Goal: Task Accomplishment & Management: Use online tool/utility

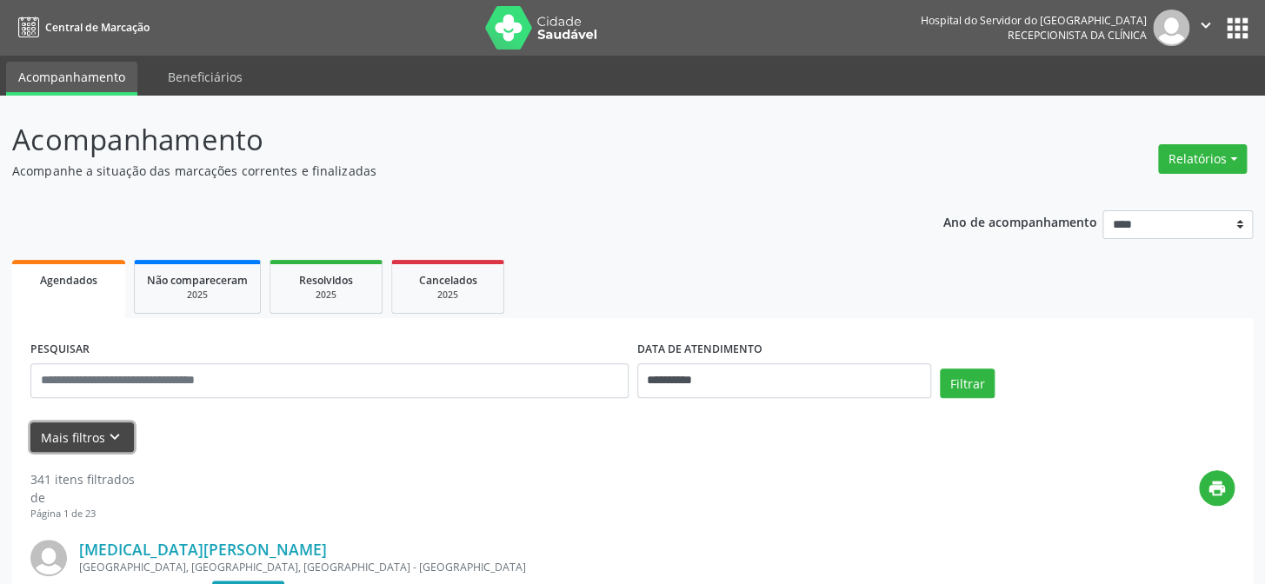
click at [92, 427] on button "Mais filtros keyboard_arrow_down" at bounding box center [81, 438] width 103 height 30
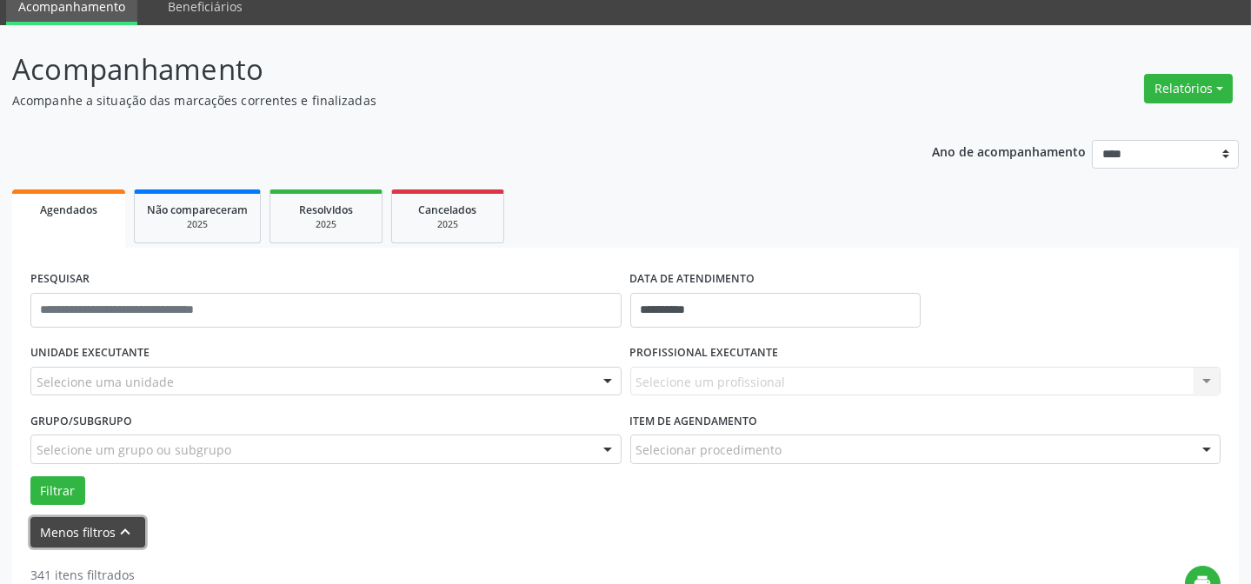
scroll to position [157, 0]
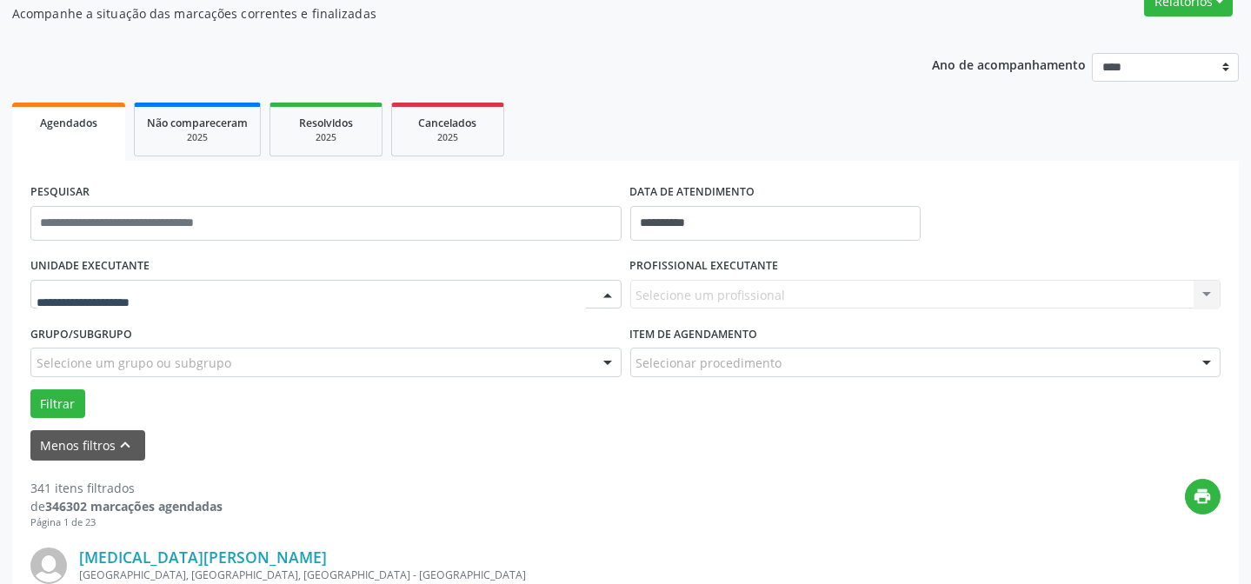
click at [550, 300] on div at bounding box center [325, 295] width 591 height 30
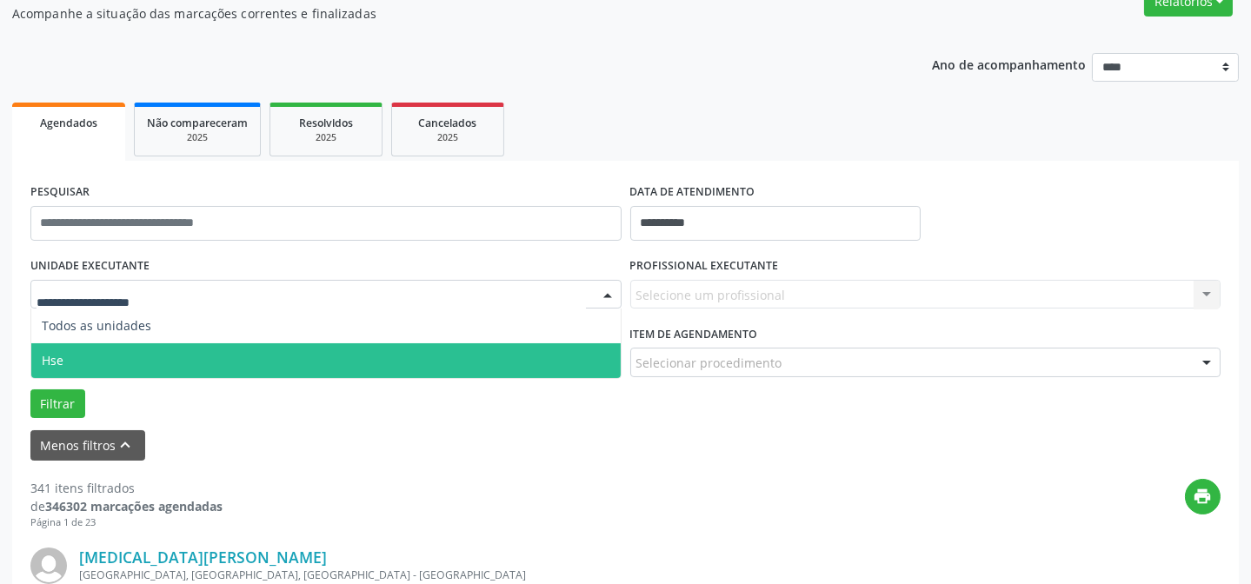
click at [439, 350] on span "Hse" at bounding box center [326, 360] width 590 height 35
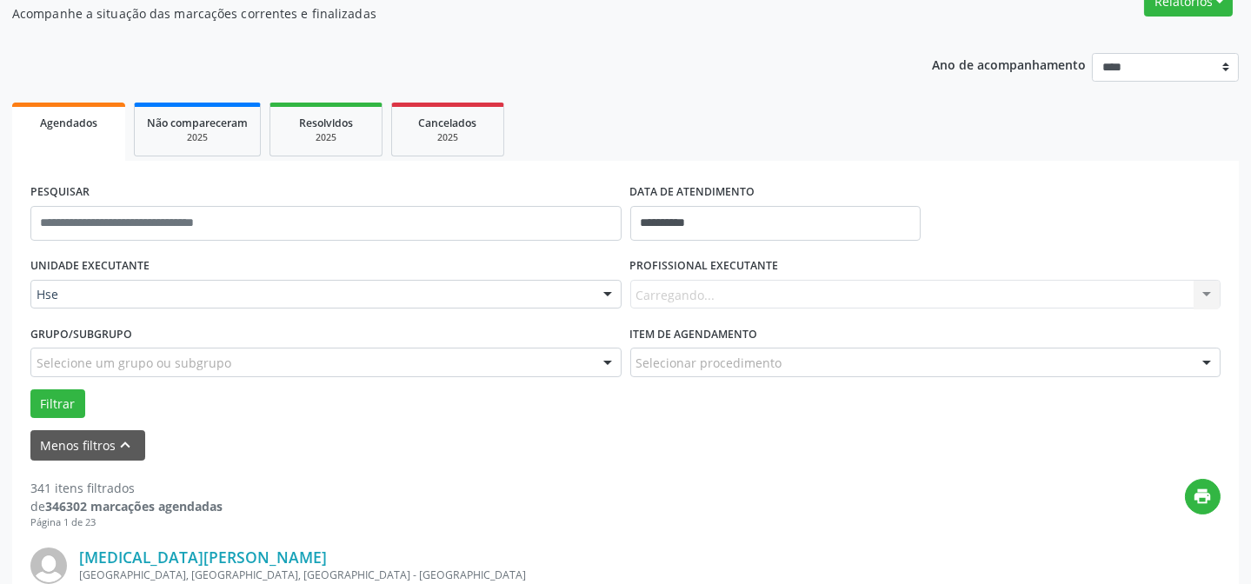
click at [790, 283] on div "Carregando... Nenhum resultado encontrado para: " " Não há nenhuma opção para s…" at bounding box center [925, 295] width 591 height 30
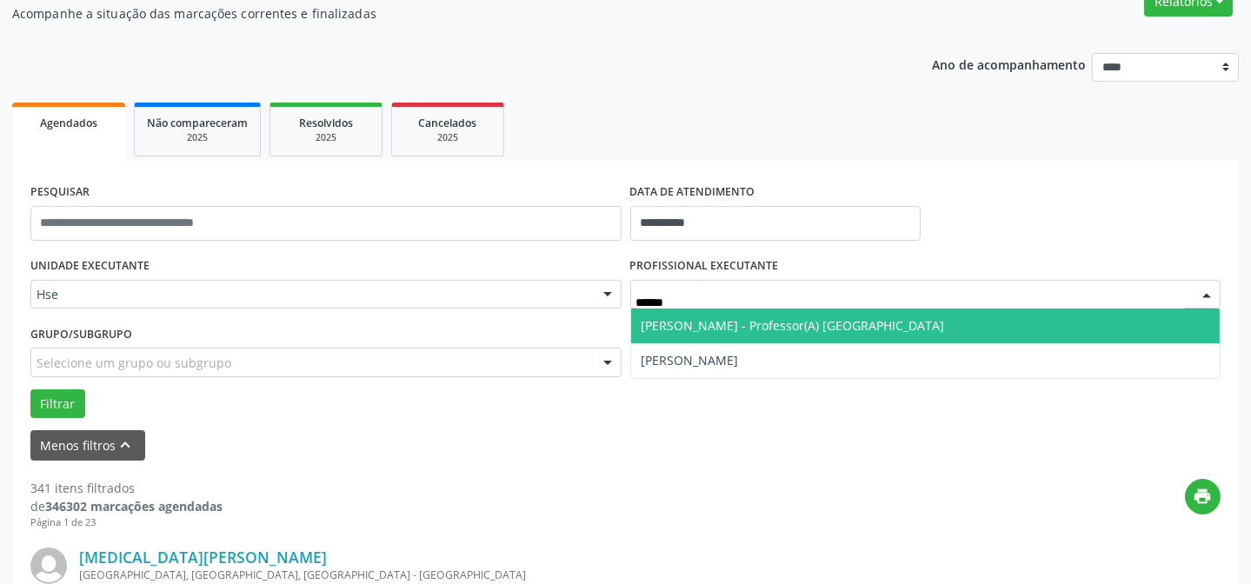
type input "*******"
click at [722, 322] on span "[PERSON_NAME] - Professor(A) [GEOGRAPHIC_DATA]" at bounding box center [793, 325] width 303 height 17
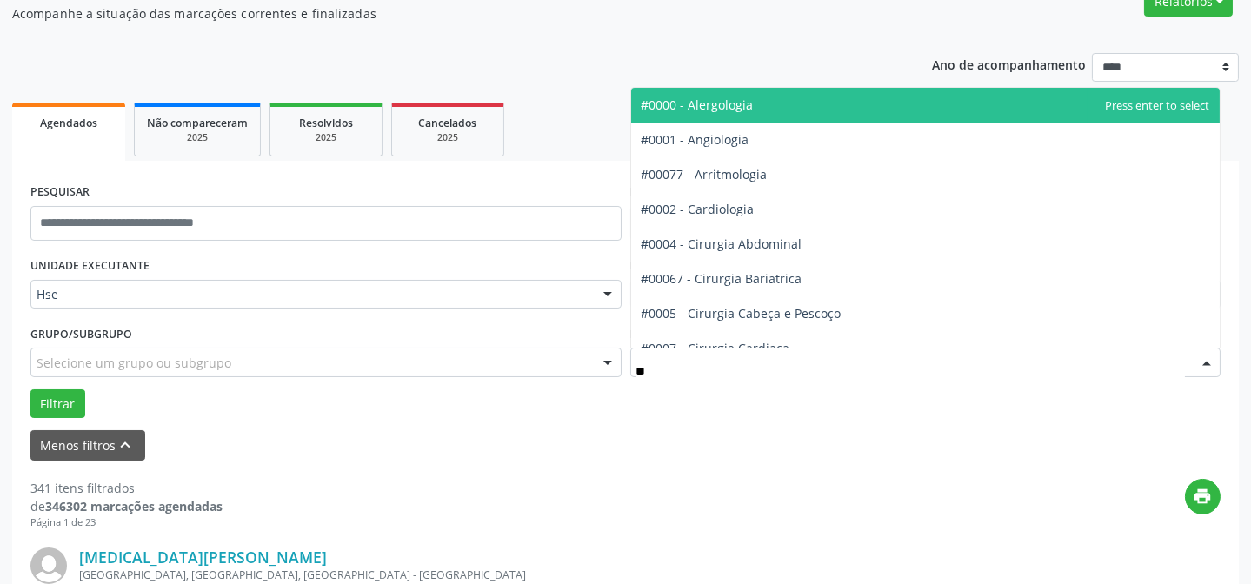
type input "***"
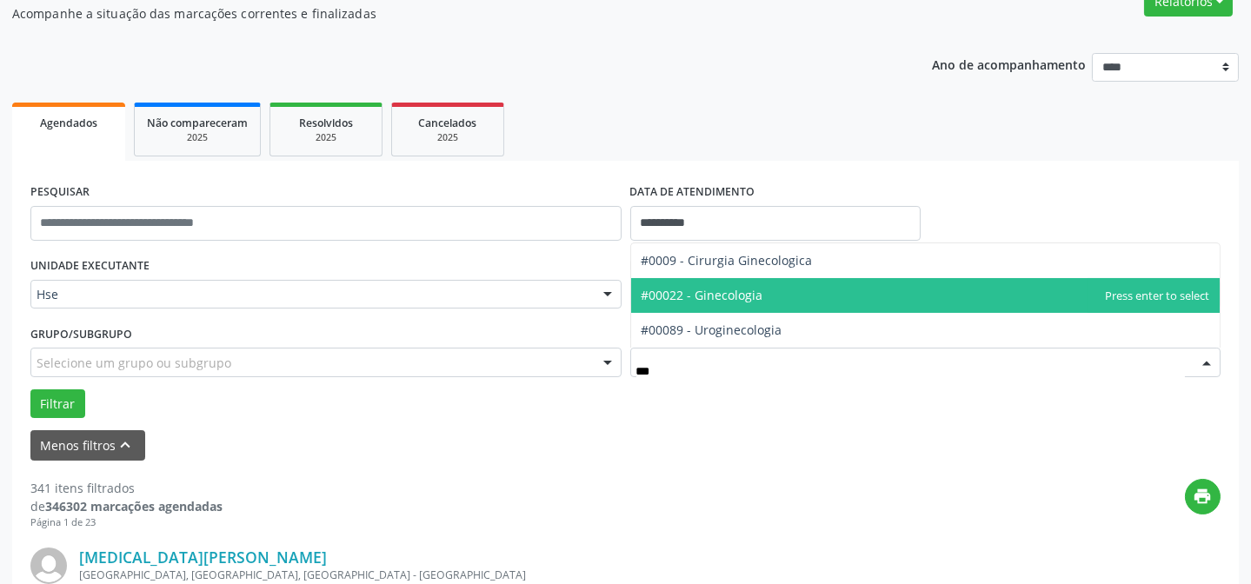
click at [764, 298] on span "#00022 - Ginecologia" at bounding box center [926, 295] width 590 height 35
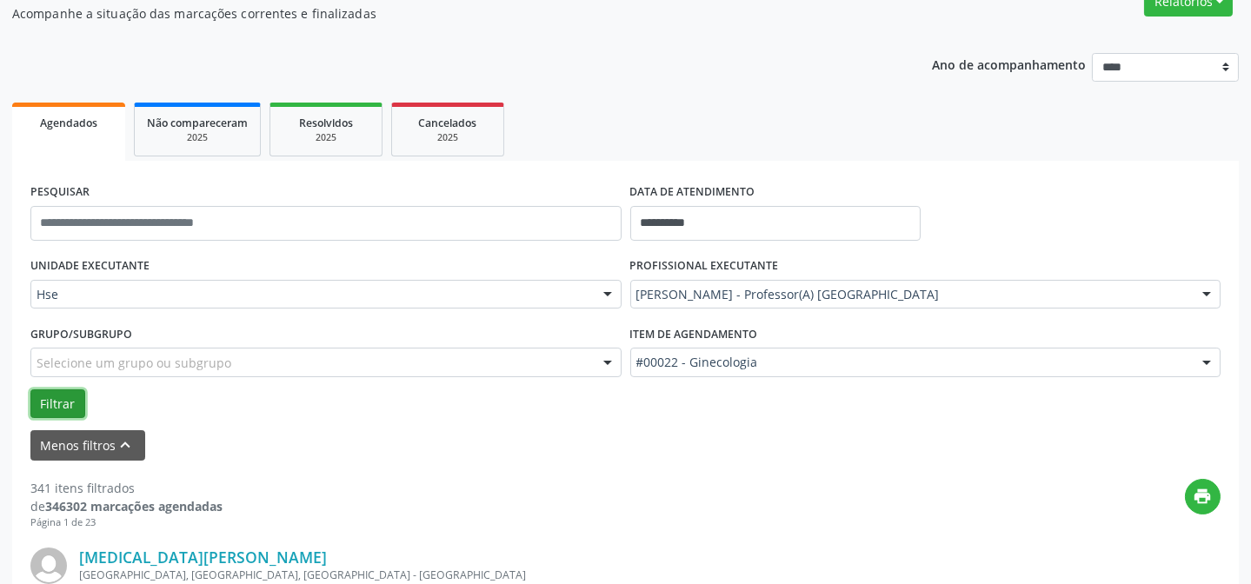
click at [63, 404] on button "Filtrar" at bounding box center [57, 405] width 55 height 30
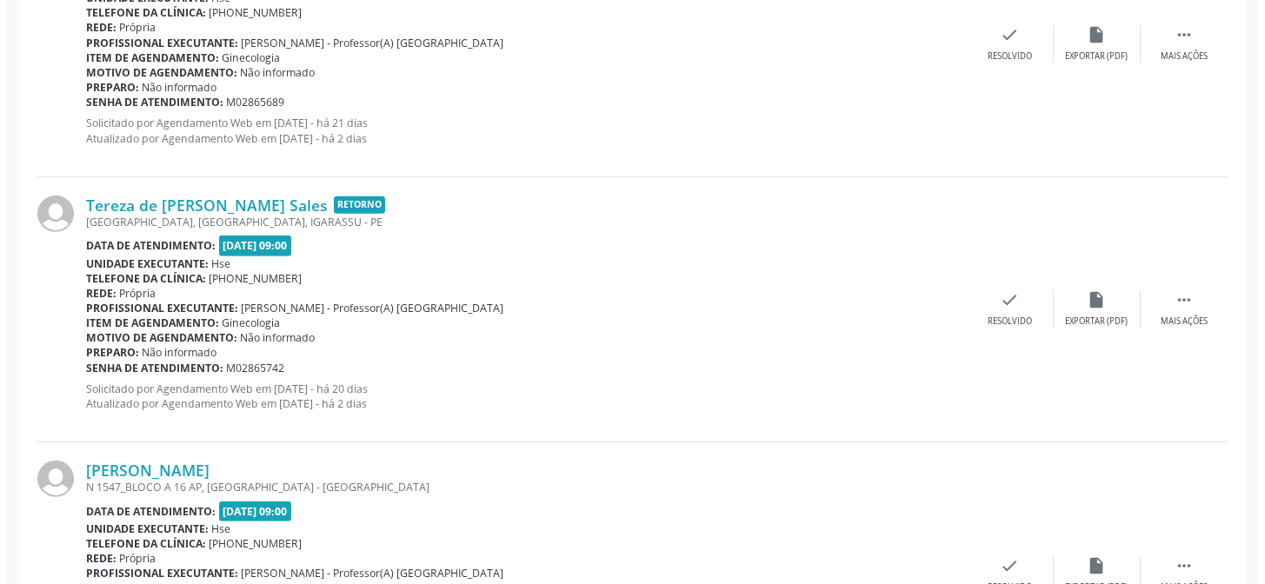
scroll to position [2784, 0]
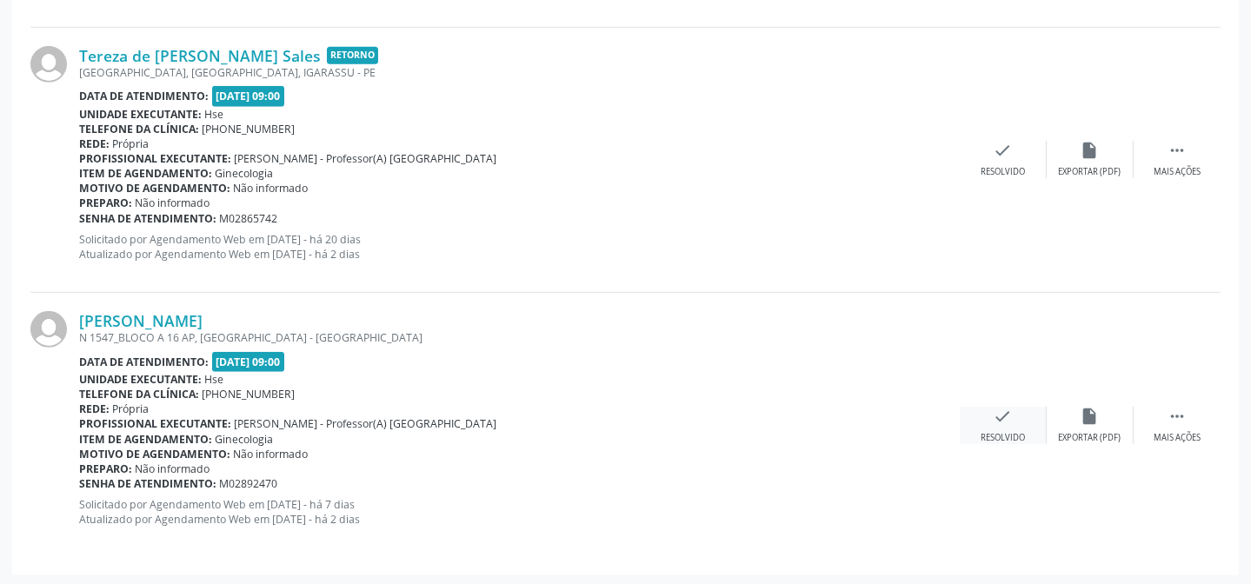
click at [1021, 416] on div "check Resolvido" at bounding box center [1003, 425] width 87 height 37
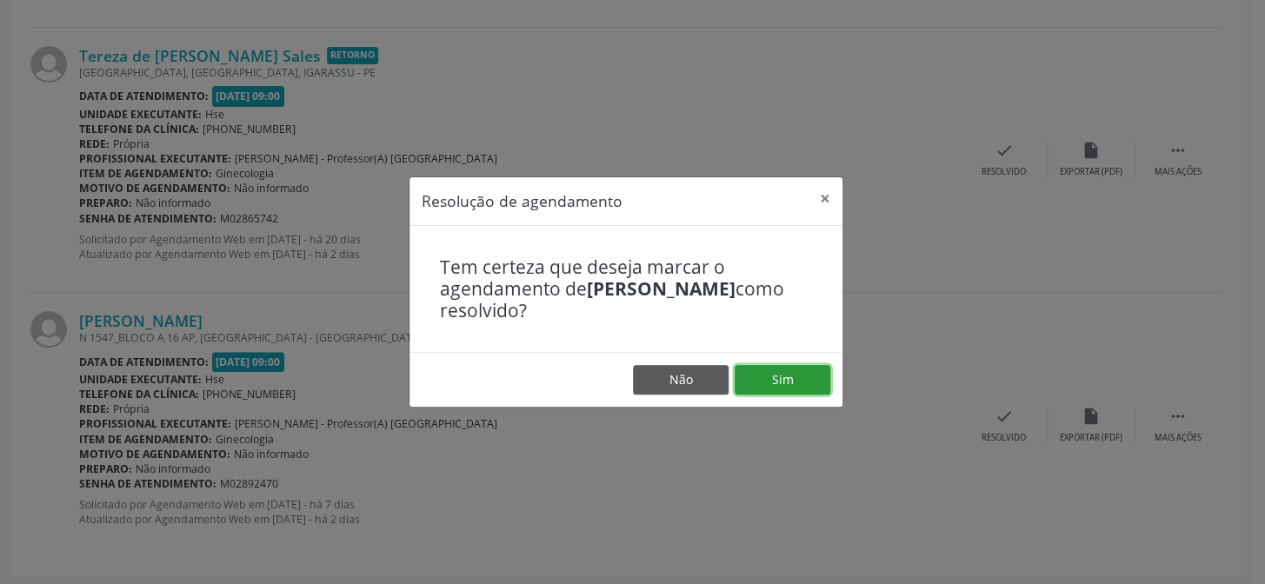
click at [786, 385] on button "Sim" at bounding box center [783, 380] width 96 height 30
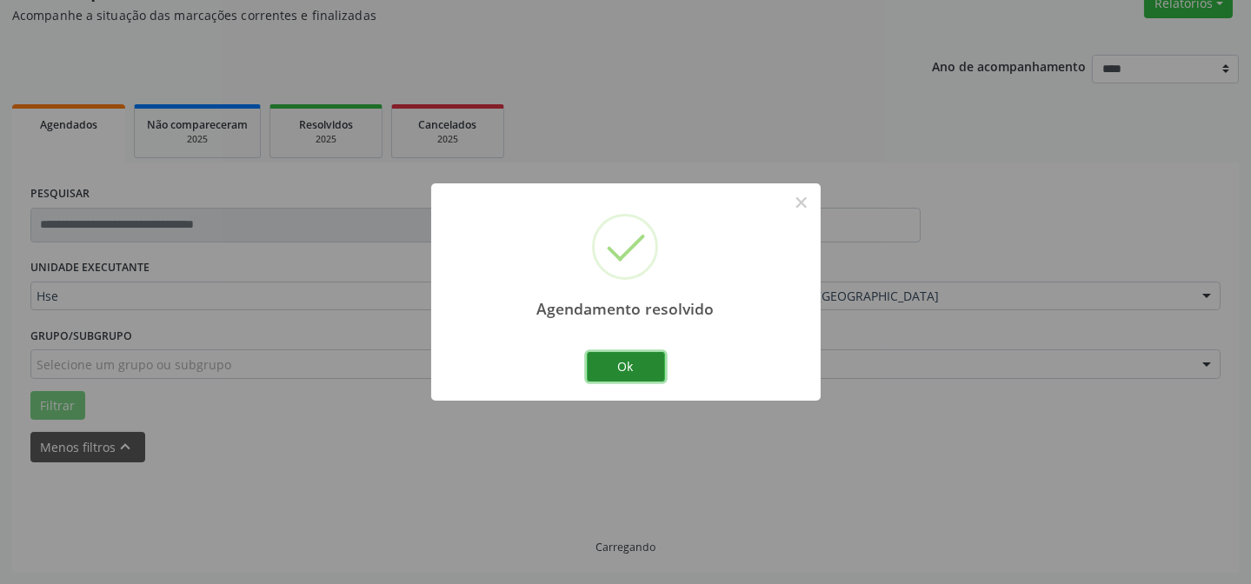
click at [610, 365] on button "Ok" at bounding box center [626, 367] width 78 height 30
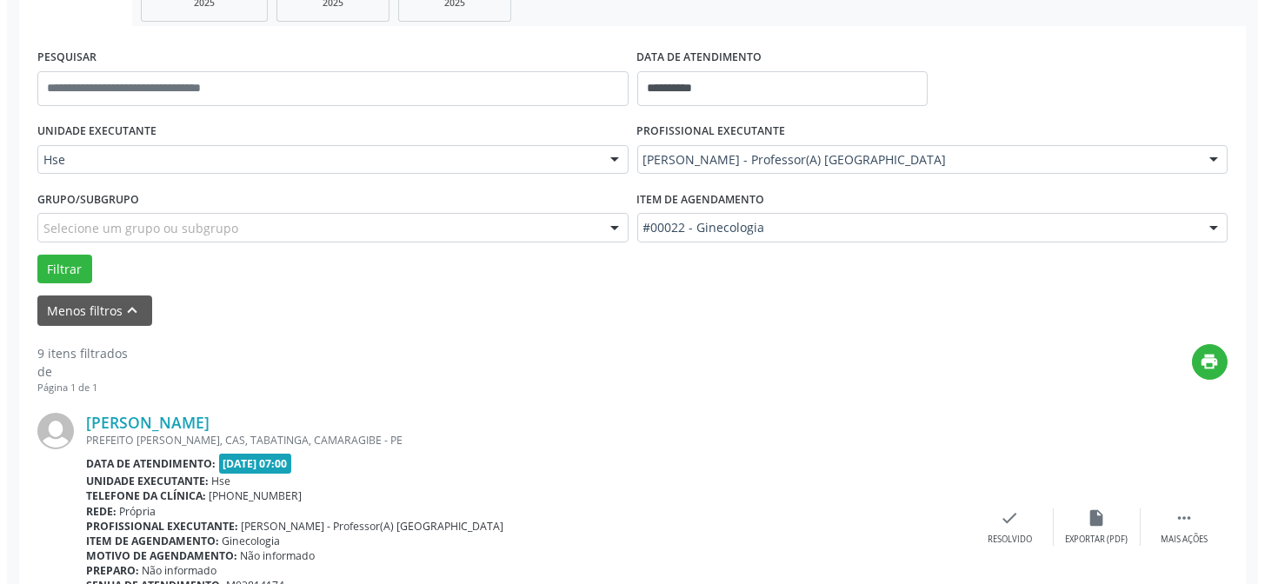
scroll to position [550, 0]
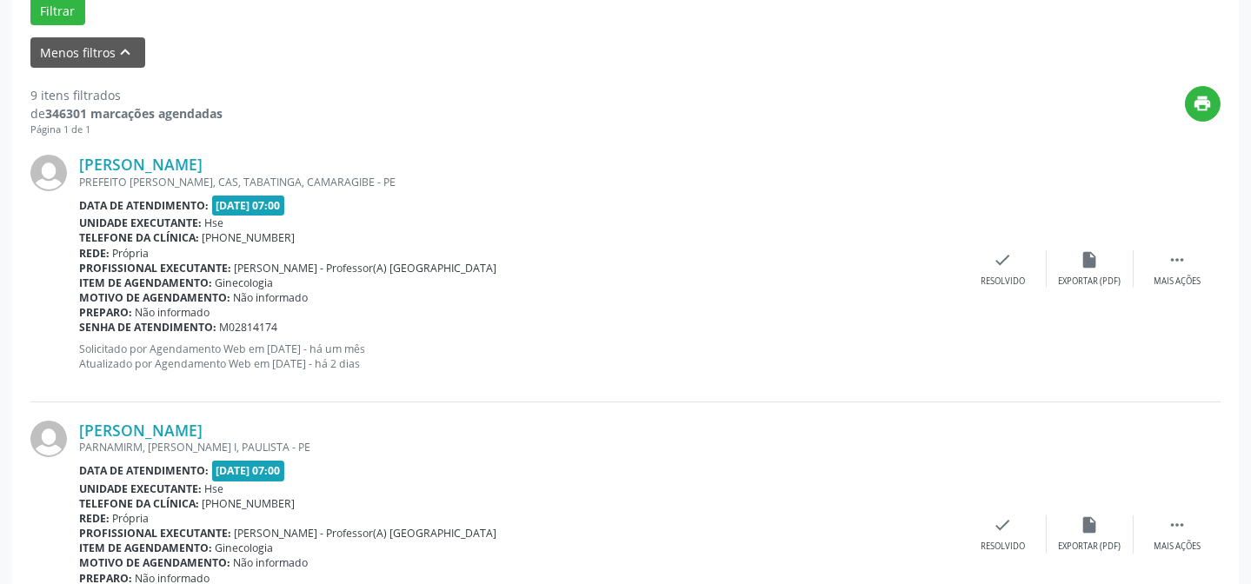
click at [1010, 288] on div "[PERSON_NAME] PREFEITO [PERSON_NAME], CAS, [GEOGRAPHIC_DATA], [GEOGRAPHIC_DATA]…" at bounding box center [625, 269] width 1190 height 265
click at [1014, 270] on div "check Resolvido" at bounding box center [1003, 268] width 87 height 37
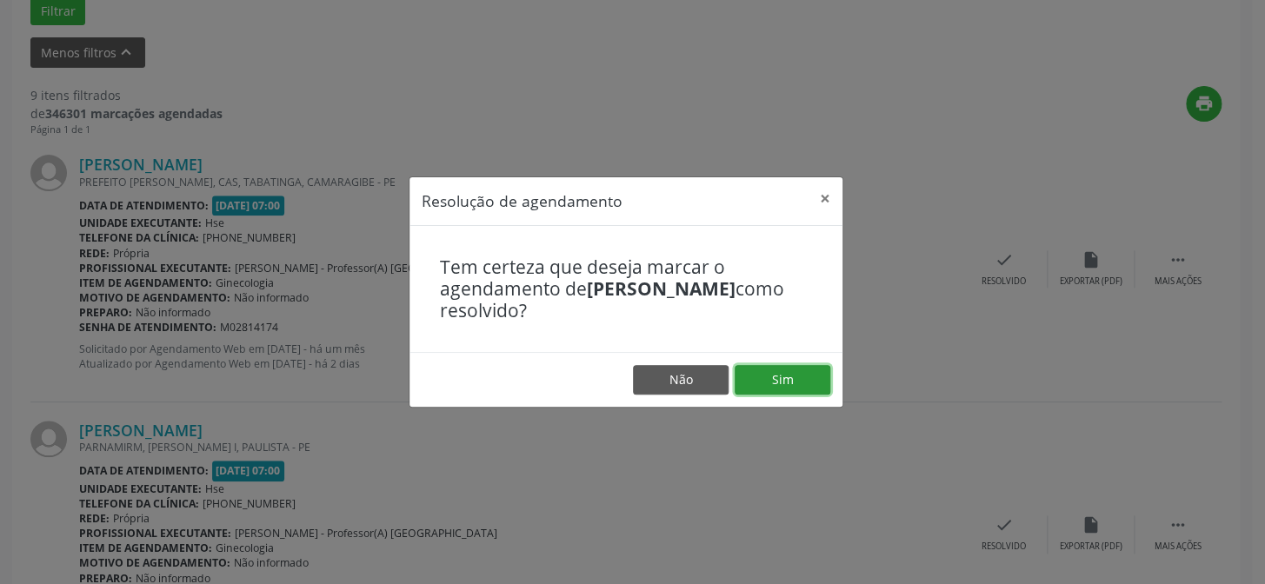
click at [803, 372] on button "Sim" at bounding box center [783, 380] width 96 height 30
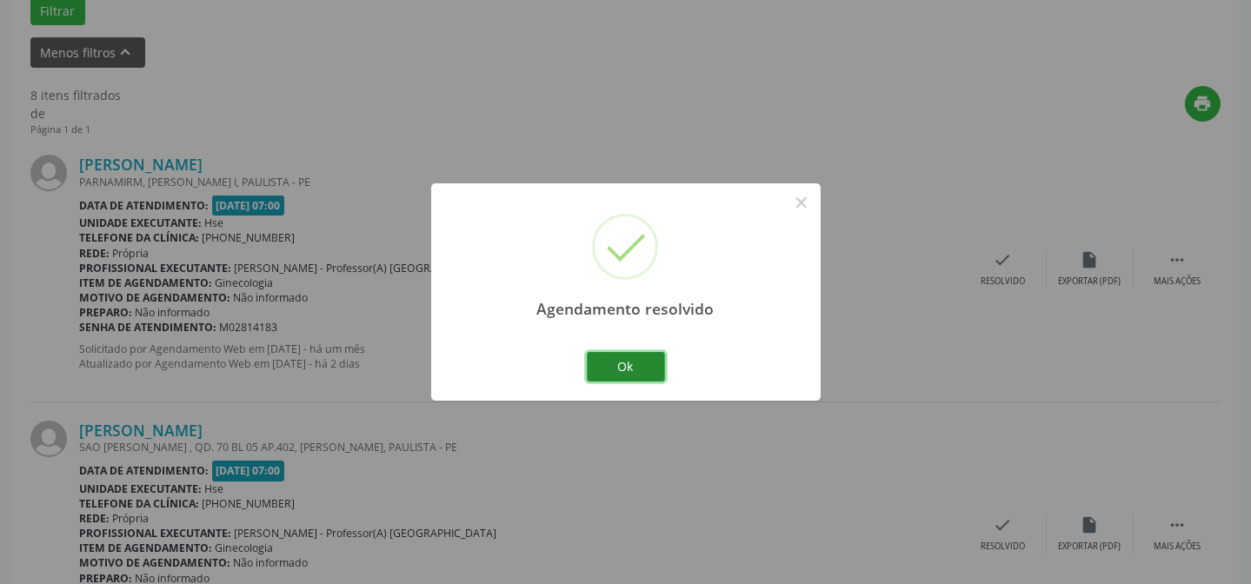
click at [636, 376] on button "Ok" at bounding box center [626, 367] width 78 height 30
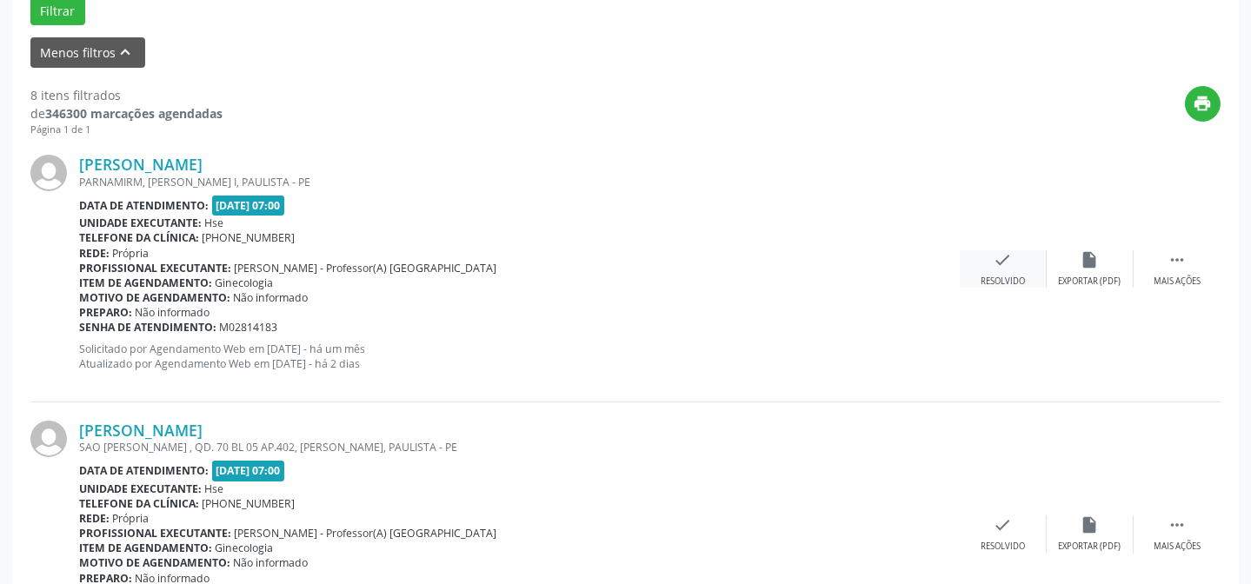
click at [1016, 280] on div "Resolvido" at bounding box center [1003, 282] width 44 height 12
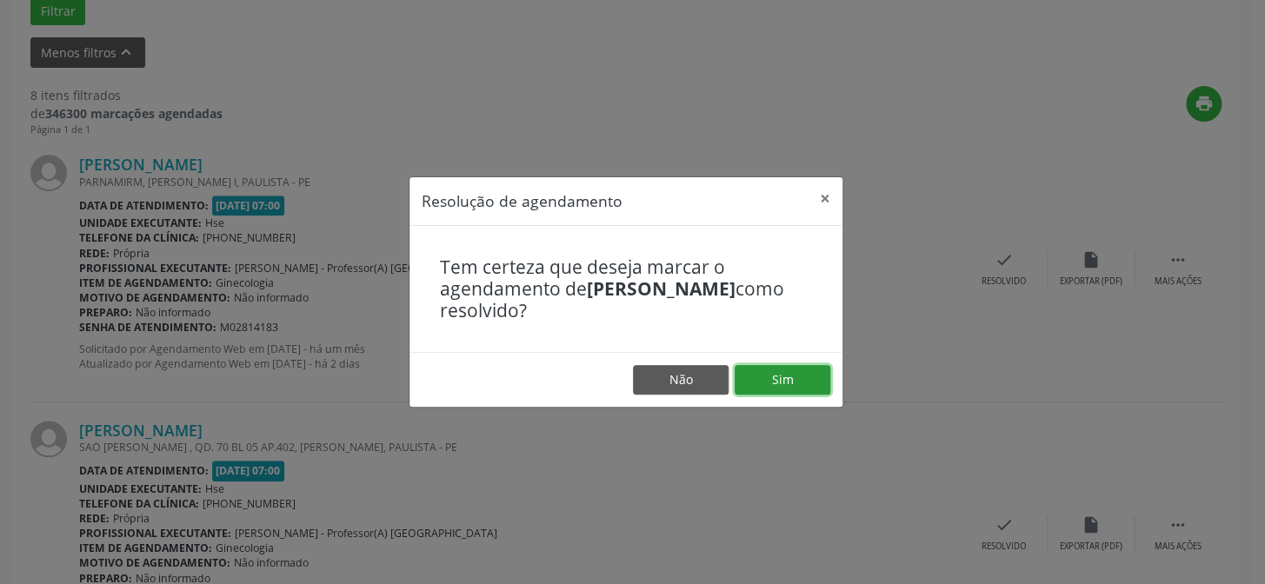
click at [775, 390] on button "Sim" at bounding box center [783, 380] width 96 height 30
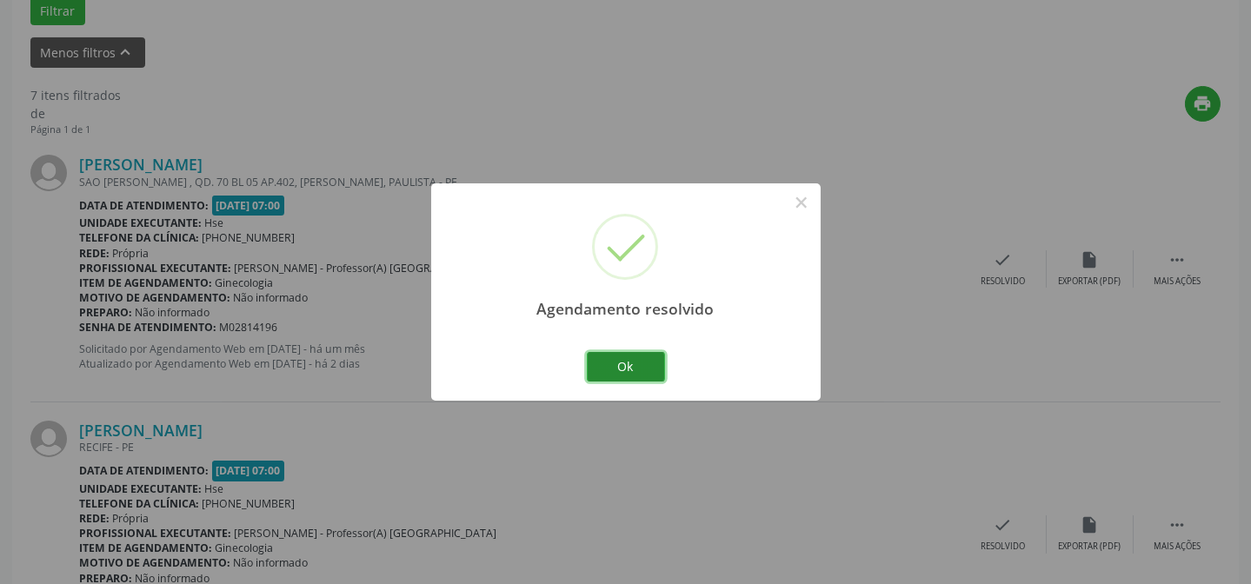
click at [652, 368] on button "Ok" at bounding box center [626, 367] width 78 height 30
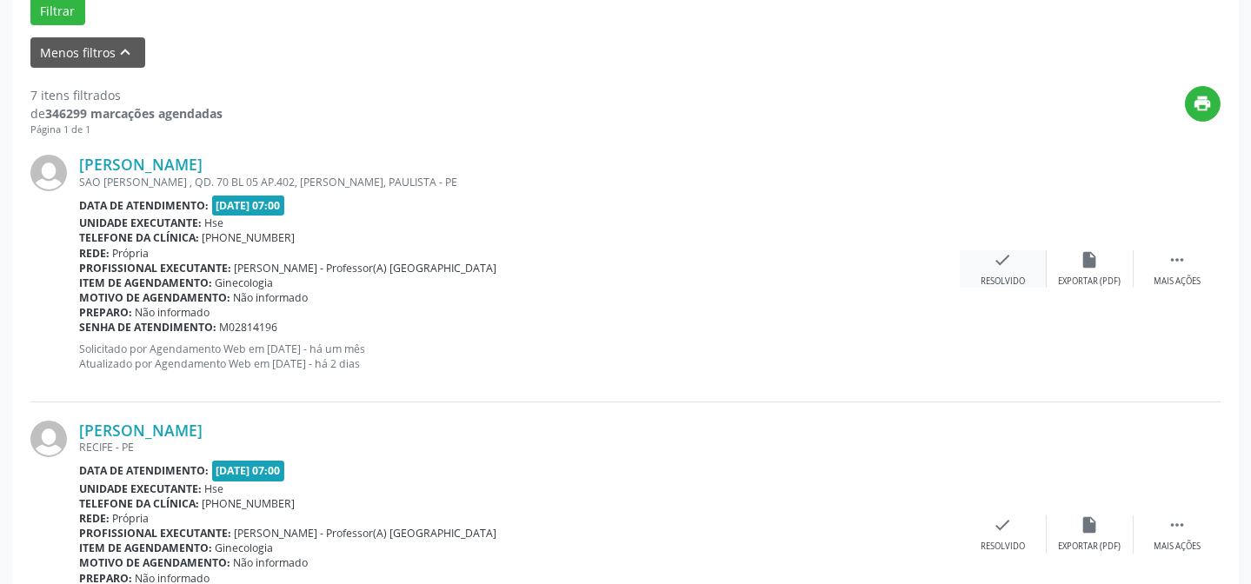
click at [984, 263] on div "check Resolvido" at bounding box center [1003, 268] width 87 height 37
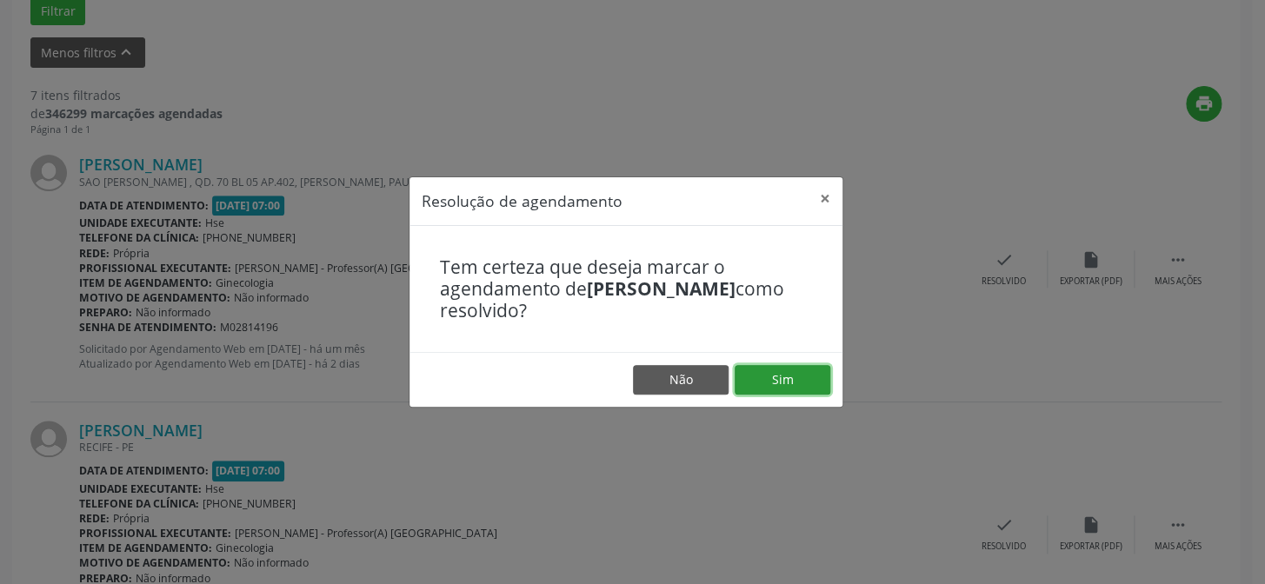
click at [773, 375] on button "Sim" at bounding box center [783, 380] width 96 height 30
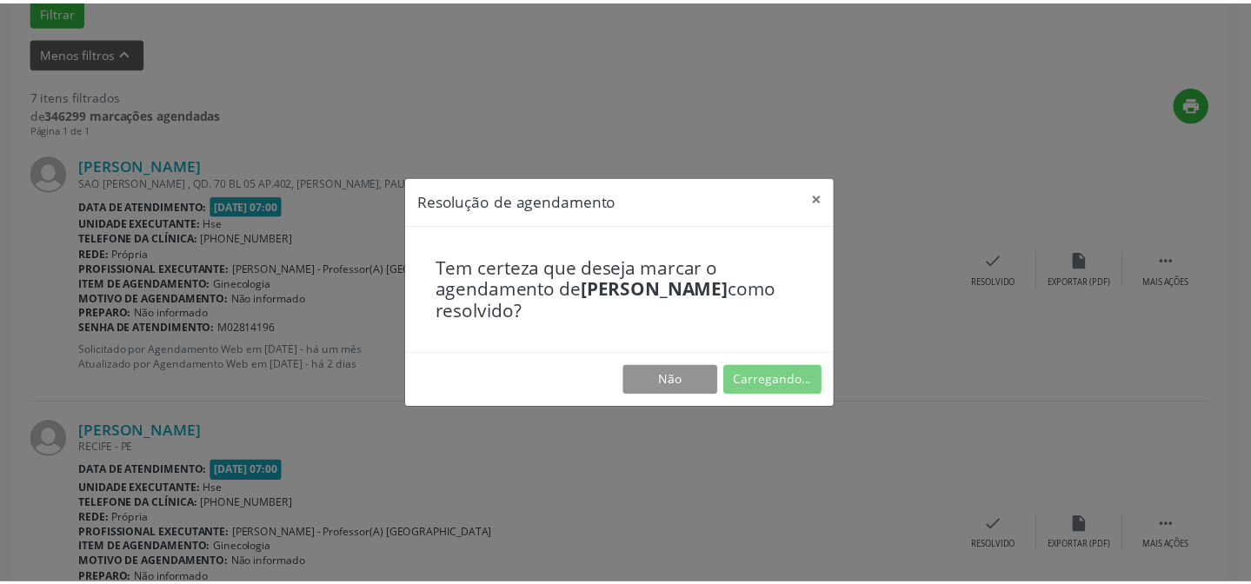
scroll to position [156, 0]
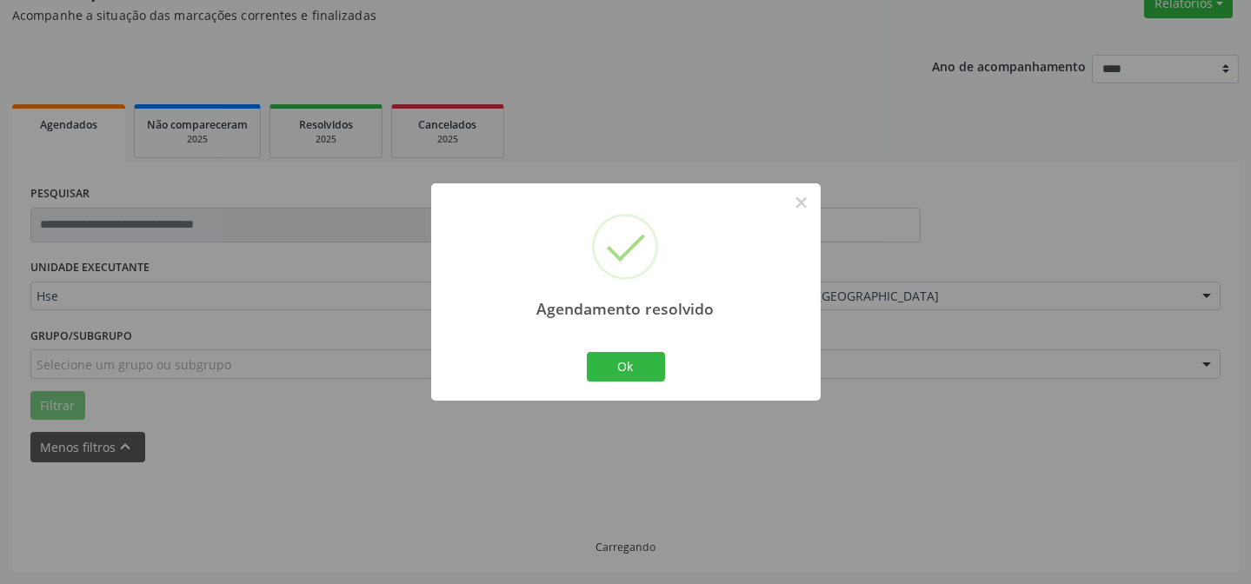
click at [643, 385] on div "Agendamento resolvido × Ok Cancel" at bounding box center [626, 291] width 390 height 217
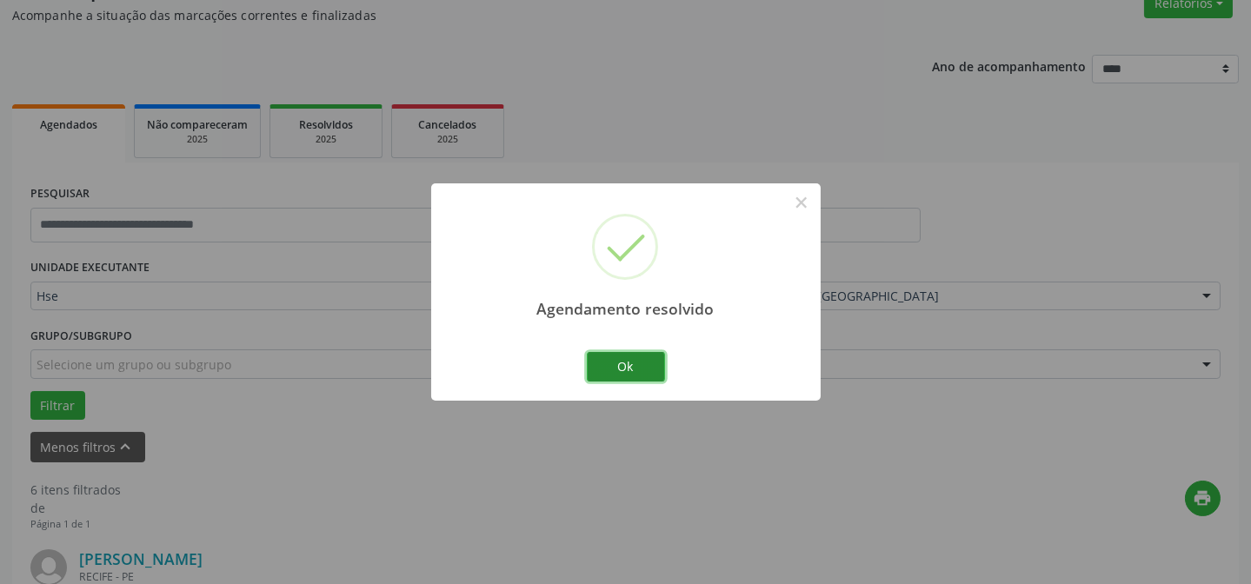
click at [641, 376] on button "Ok" at bounding box center [626, 367] width 78 height 30
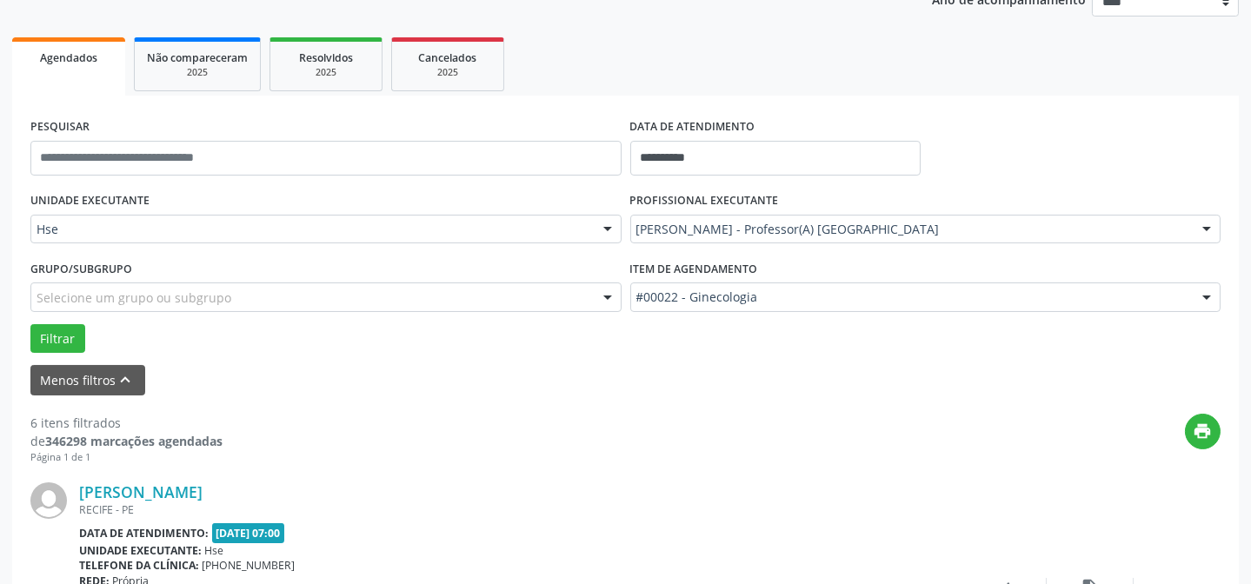
scroll to position [471, 0]
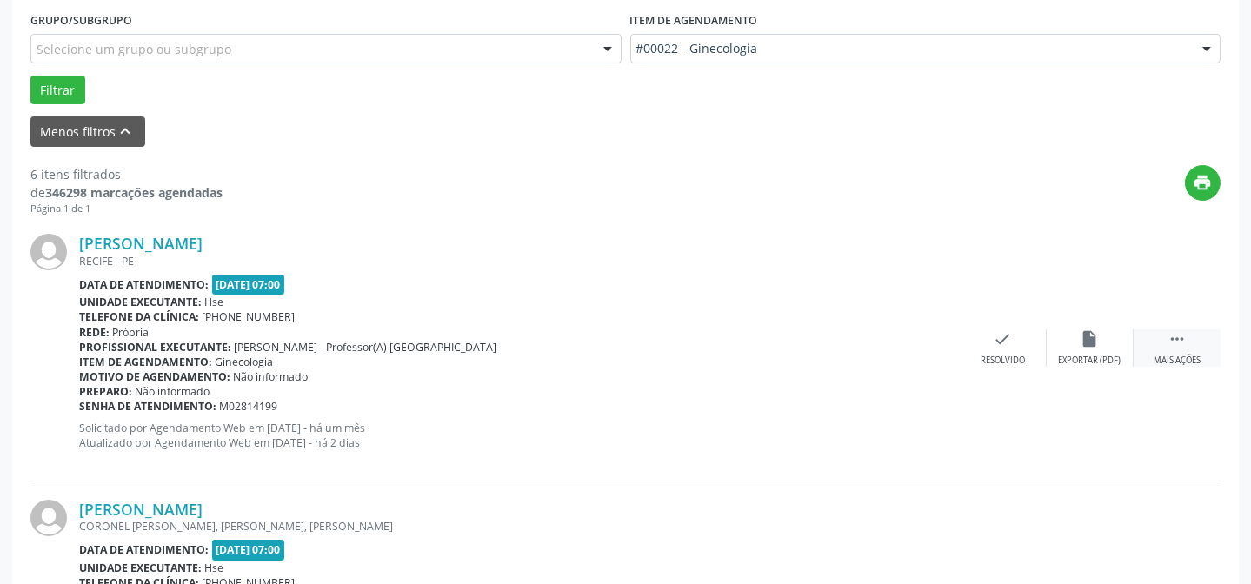
click at [1198, 343] on div " Mais ações" at bounding box center [1177, 348] width 87 height 37
click at [1081, 333] on icon "alarm_off" at bounding box center [1090, 339] width 19 height 19
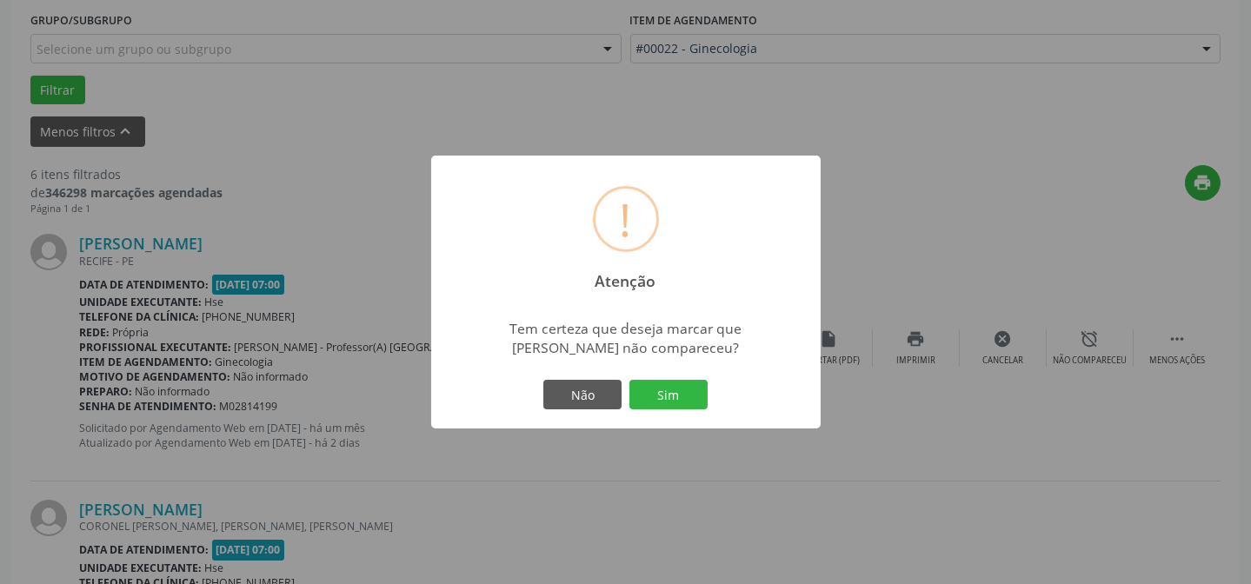
drag, startPoint x: 658, startPoint y: 423, endPoint x: 682, endPoint y: 401, distance: 32.0
click at [659, 422] on div "! Atenção × Tem certeza que deseja marcar que [PERSON_NAME] não compareceu? Não…" at bounding box center [626, 292] width 390 height 273
drag, startPoint x: 656, startPoint y: 373, endPoint x: 635, endPoint y: 294, distance: 82.1
click at [628, 291] on div "! Atenção × Tem certeza que deseja marcar que [PERSON_NAME] não compareceu? Não…" at bounding box center [626, 292] width 390 height 273
click at [688, 383] on button "Sim" at bounding box center [669, 395] width 78 height 30
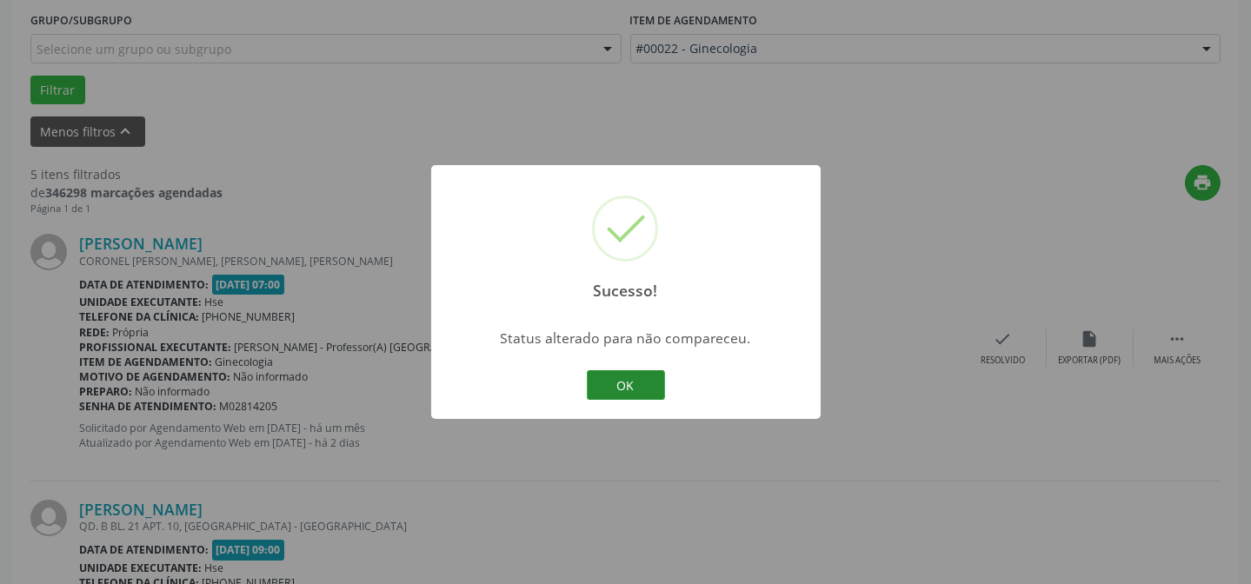
click at [645, 377] on button "OK" at bounding box center [626, 385] width 78 height 30
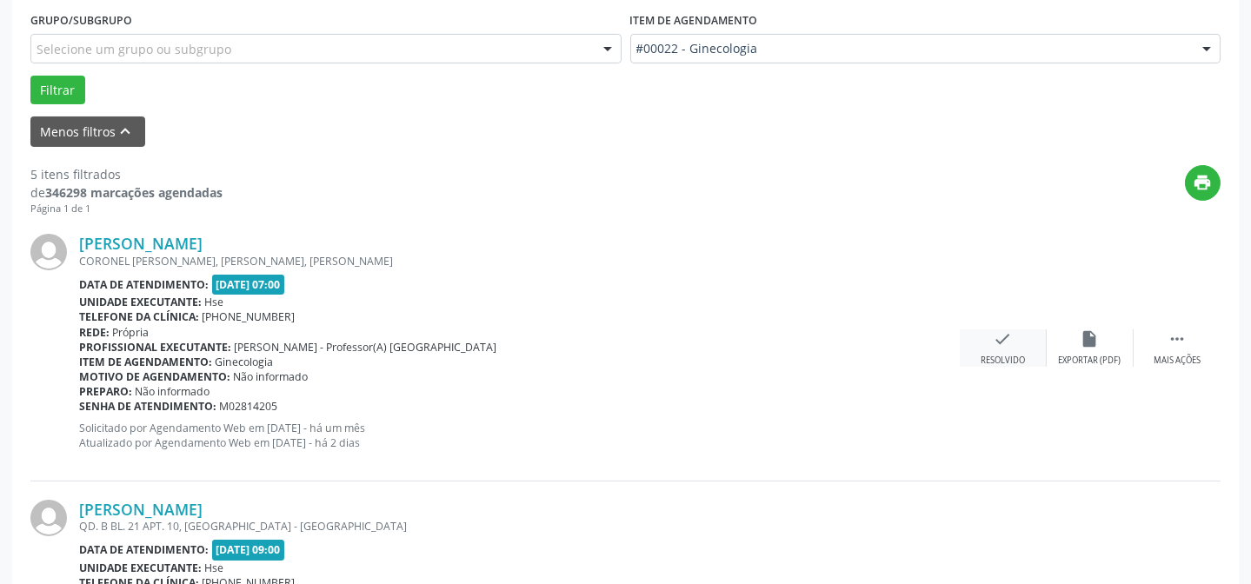
click at [1009, 348] on div "check Resolvido" at bounding box center [1003, 348] width 87 height 37
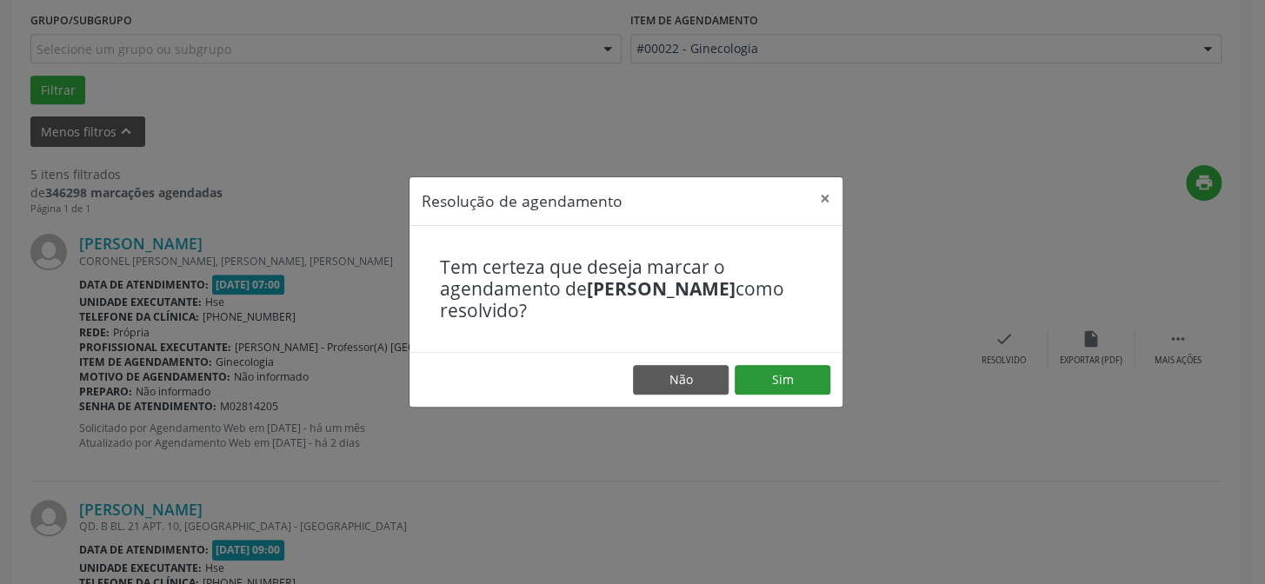
click at [836, 382] on footer "Não Sim" at bounding box center [626, 379] width 433 height 55
click at [790, 383] on button "Sim" at bounding box center [783, 380] width 96 height 30
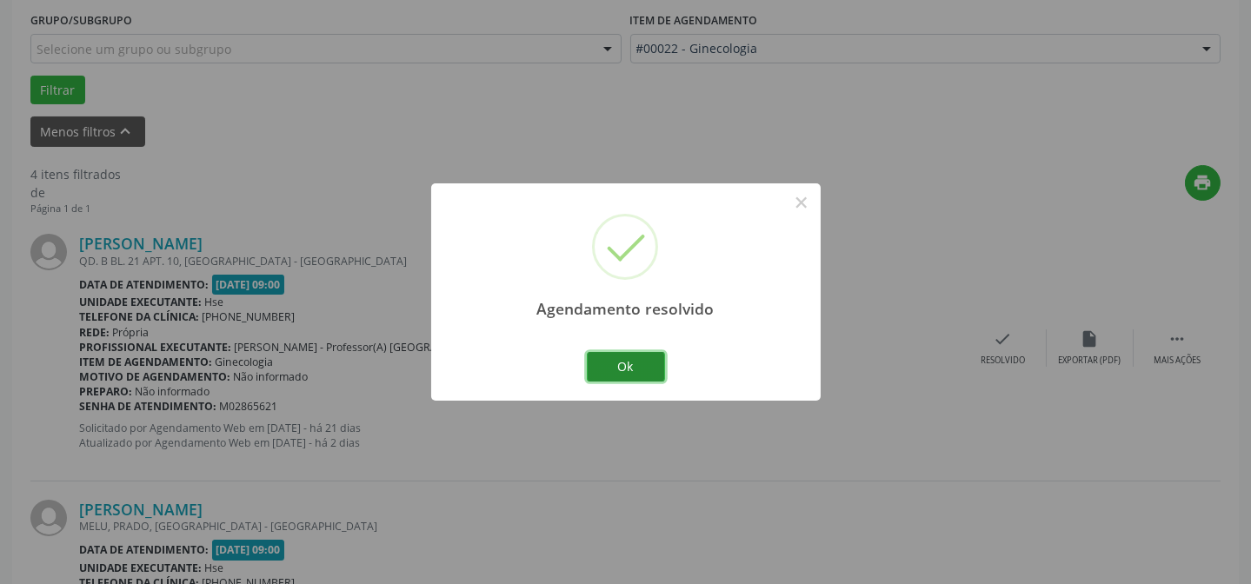
click at [620, 377] on button "Ok" at bounding box center [626, 367] width 78 height 30
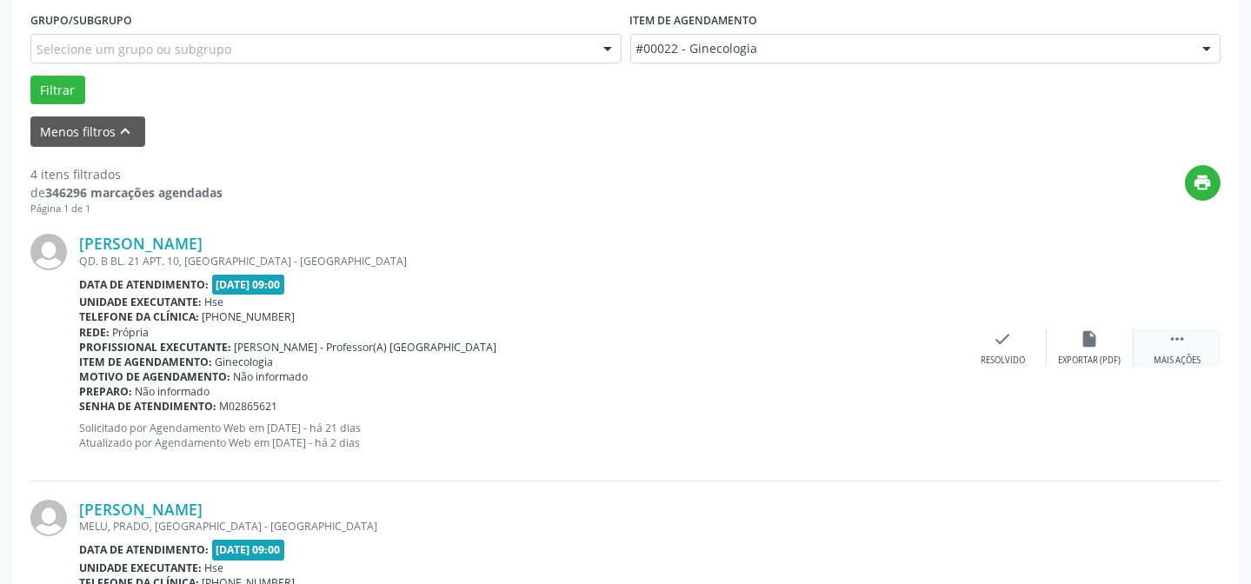
click at [1173, 355] on div "Mais ações" at bounding box center [1177, 361] width 47 height 12
click at [1082, 341] on icon "alarm_off" at bounding box center [1090, 339] width 19 height 19
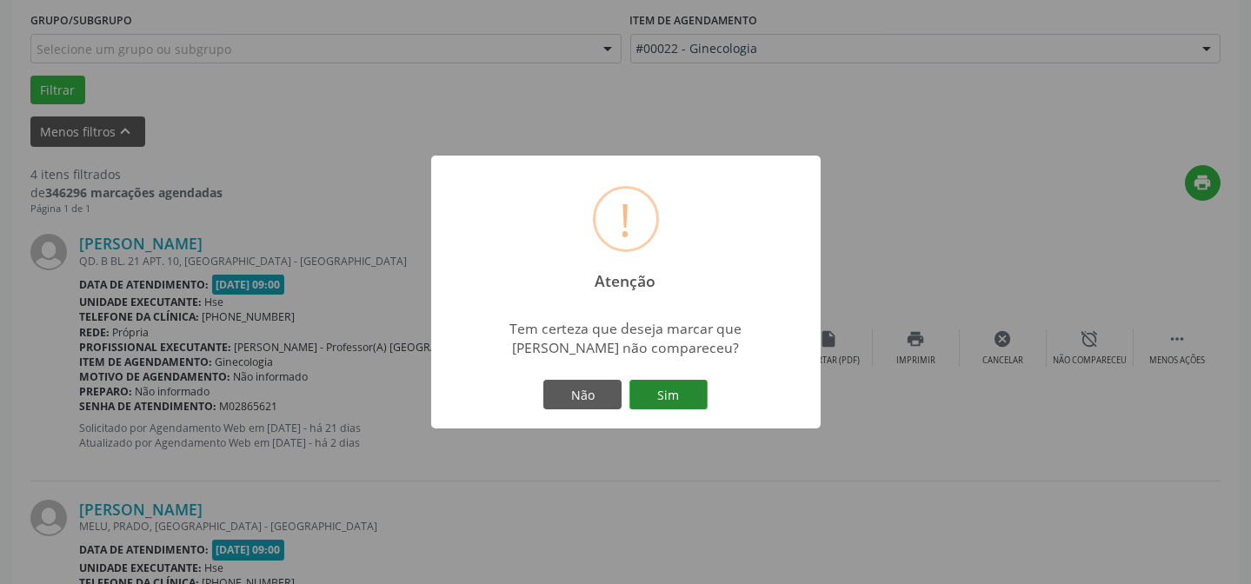
click at [668, 398] on button "Sim" at bounding box center [669, 395] width 78 height 30
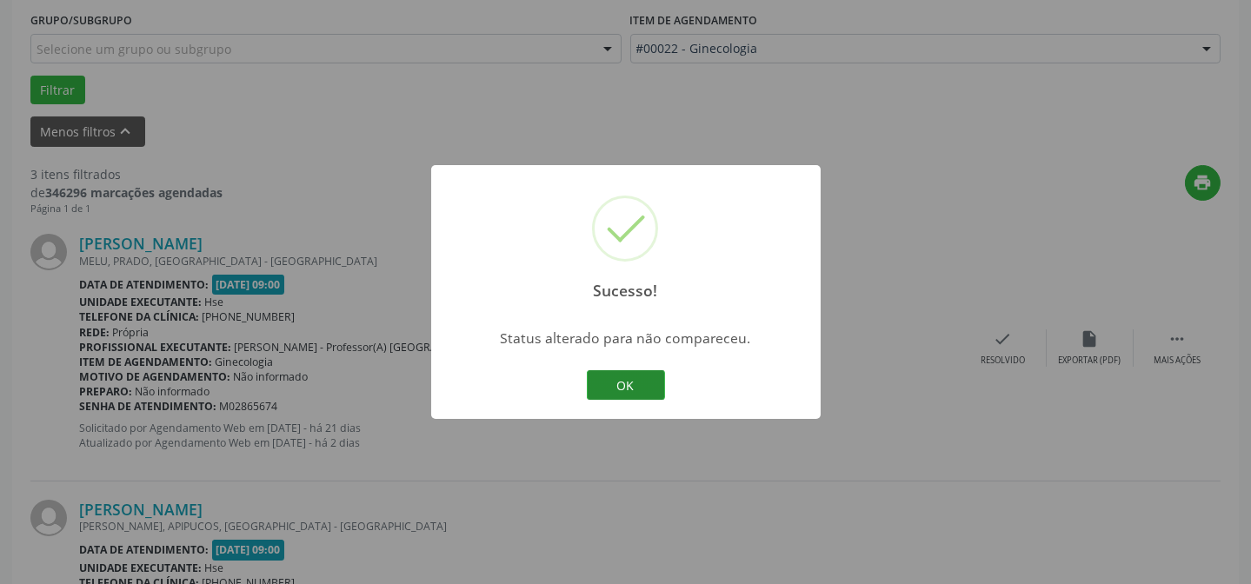
click at [641, 389] on button "OK" at bounding box center [626, 385] width 78 height 30
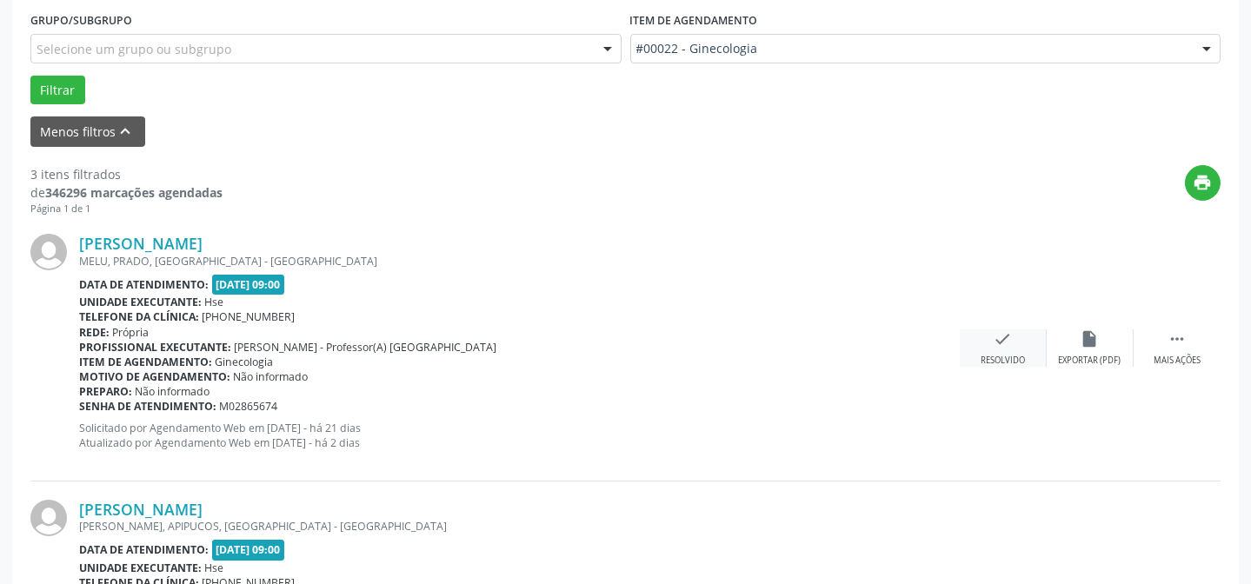
click at [1004, 336] on icon "check" at bounding box center [1003, 339] width 19 height 19
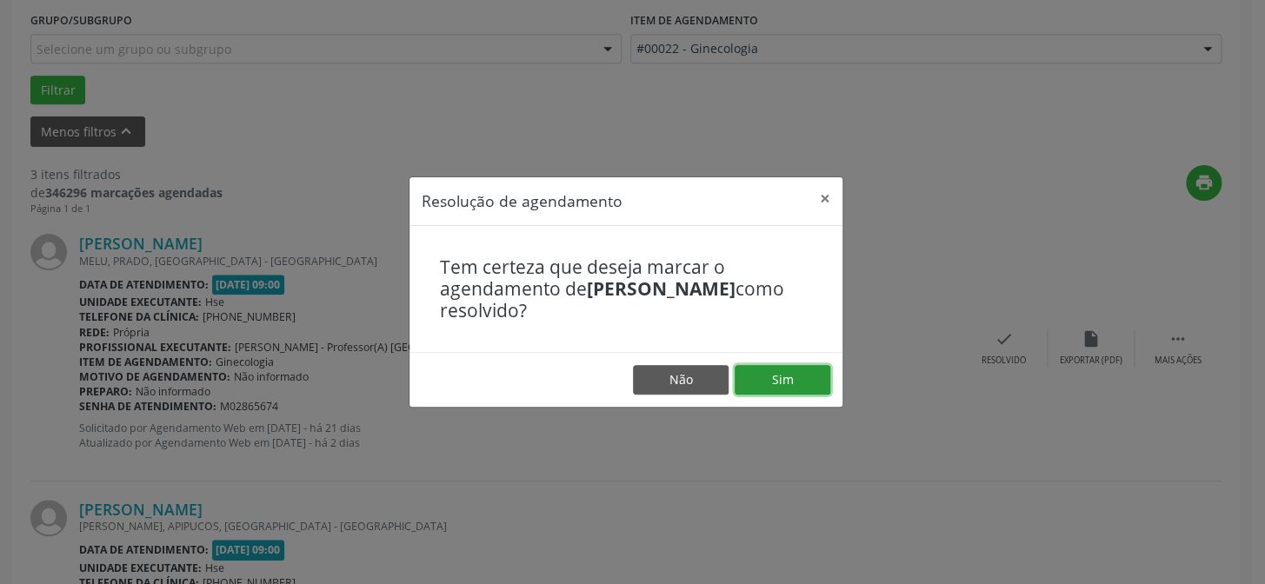
click at [786, 390] on button "Sim" at bounding box center [783, 380] width 96 height 30
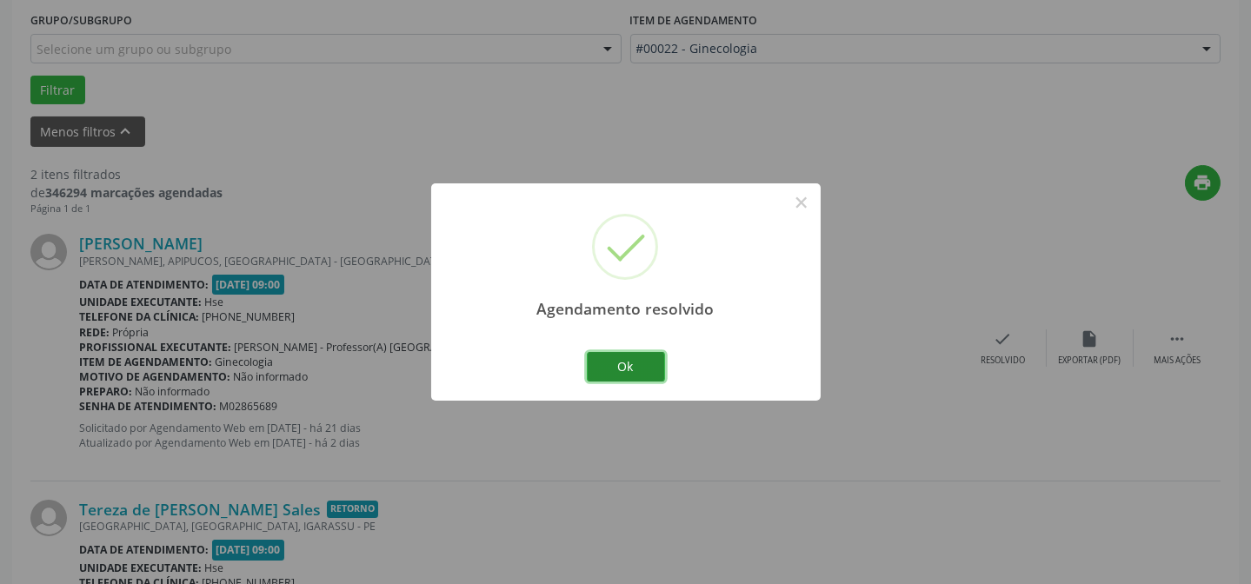
click at [648, 359] on button "Ok" at bounding box center [626, 367] width 78 height 30
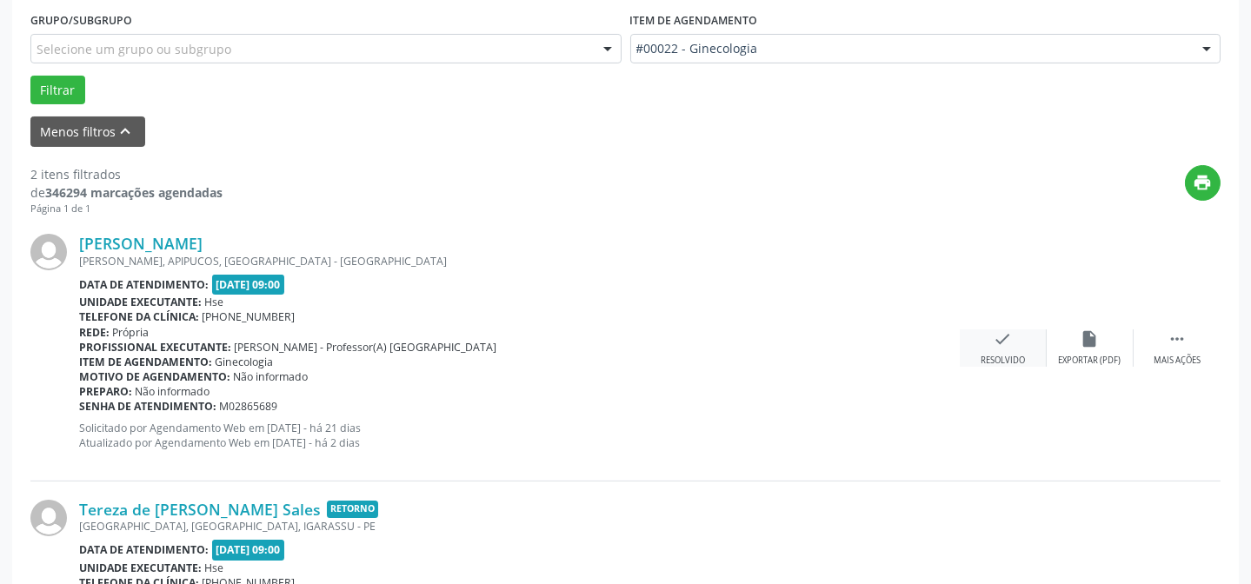
click at [1017, 348] on div "check Resolvido" at bounding box center [1003, 348] width 87 height 37
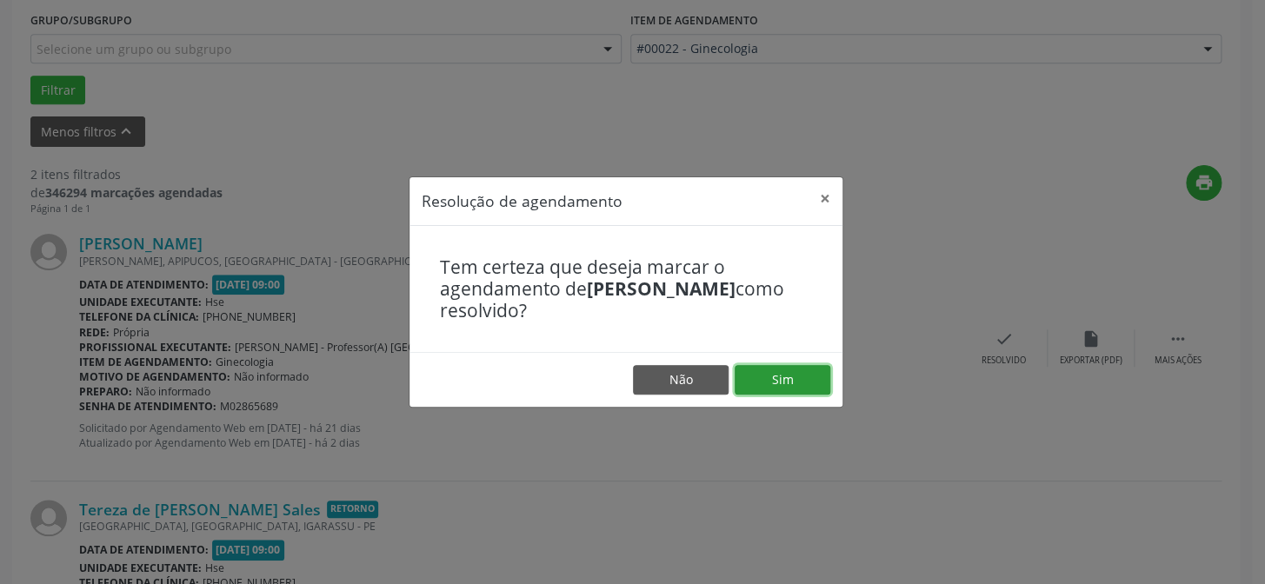
click at [818, 367] on button "Sim" at bounding box center [783, 380] width 96 height 30
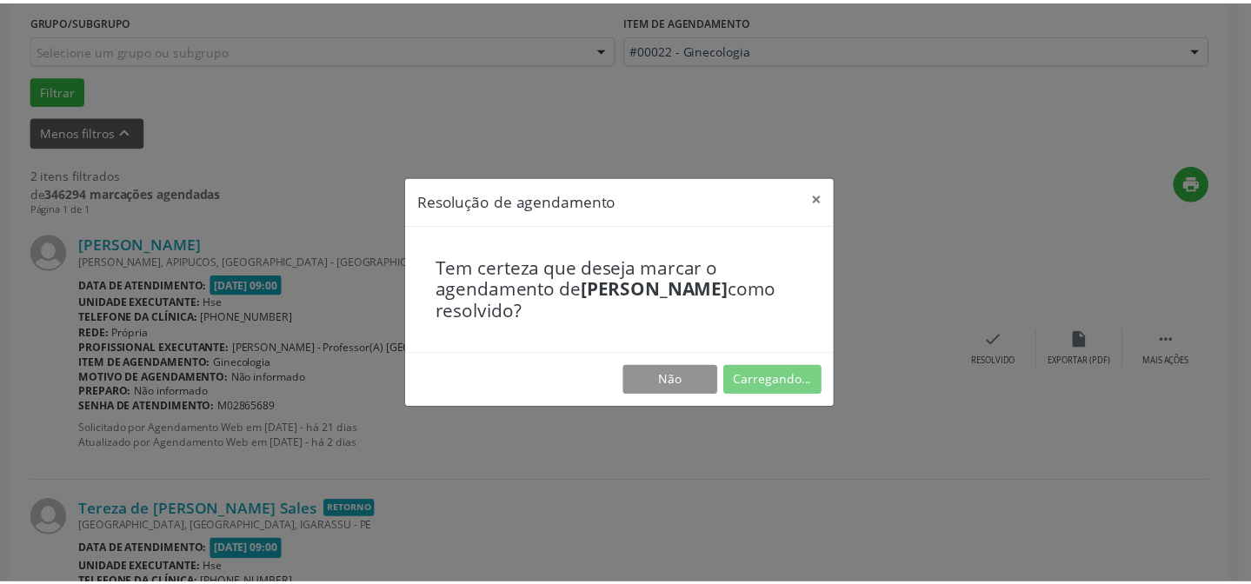
scroll to position [156, 0]
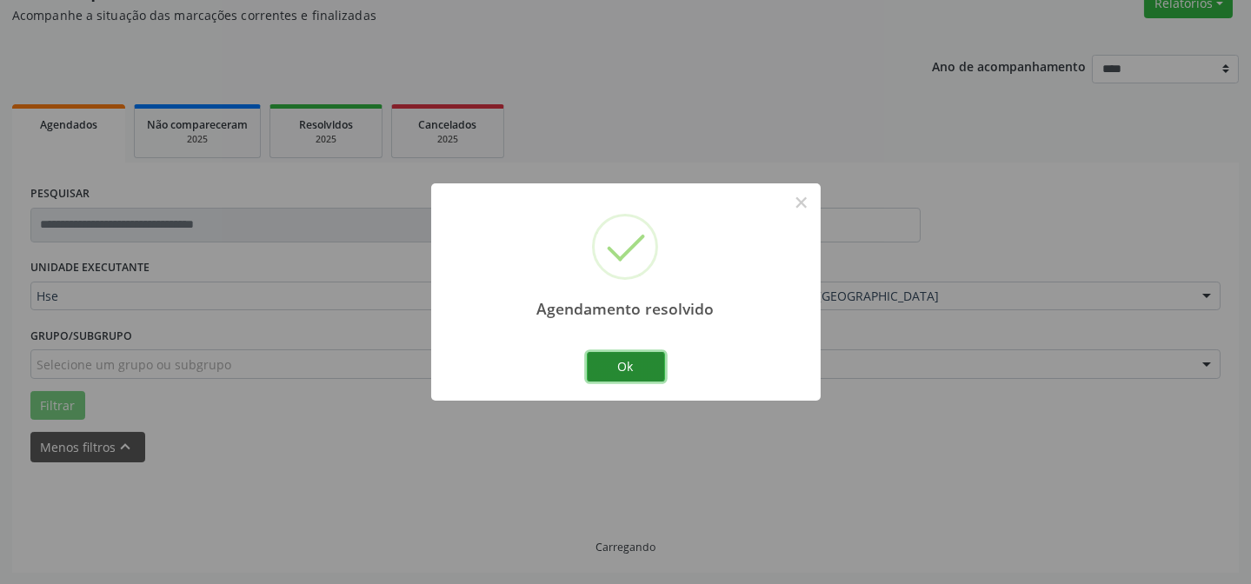
click at [632, 361] on button "Ok" at bounding box center [626, 367] width 78 height 30
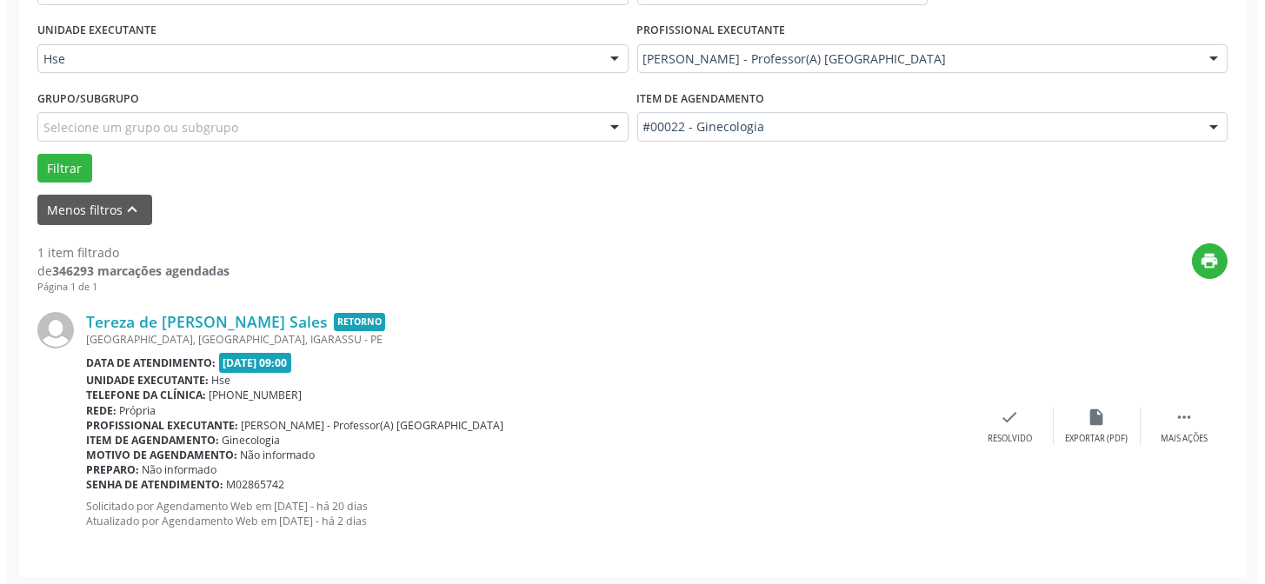
scroll to position [397, 0]
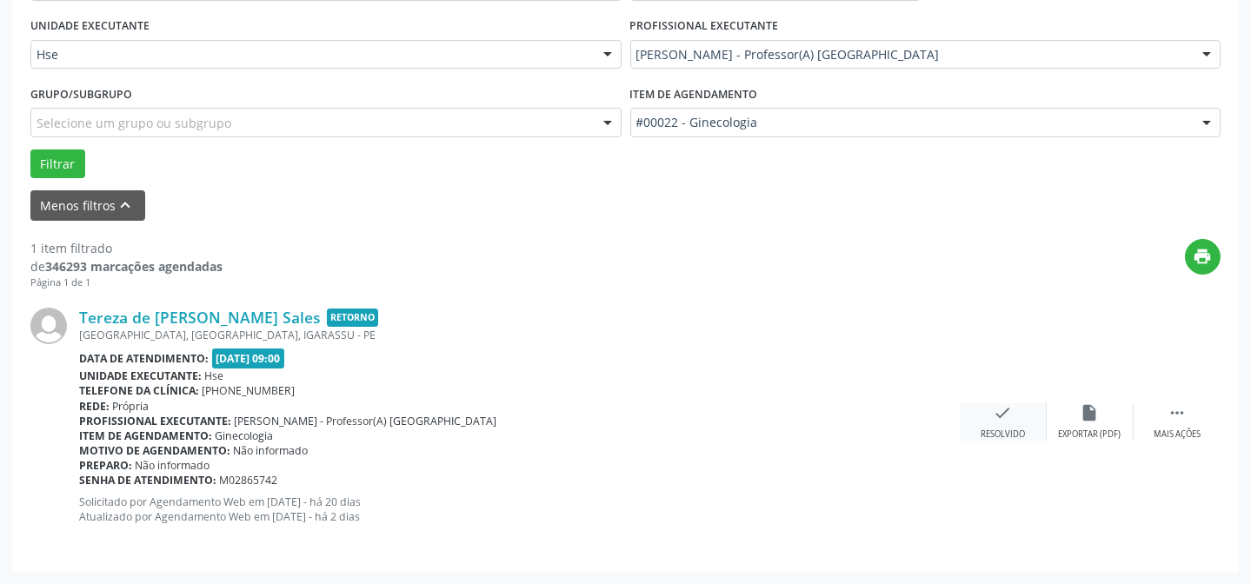
click at [1020, 412] on div "check Resolvido" at bounding box center [1003, 421] width 87 height 37
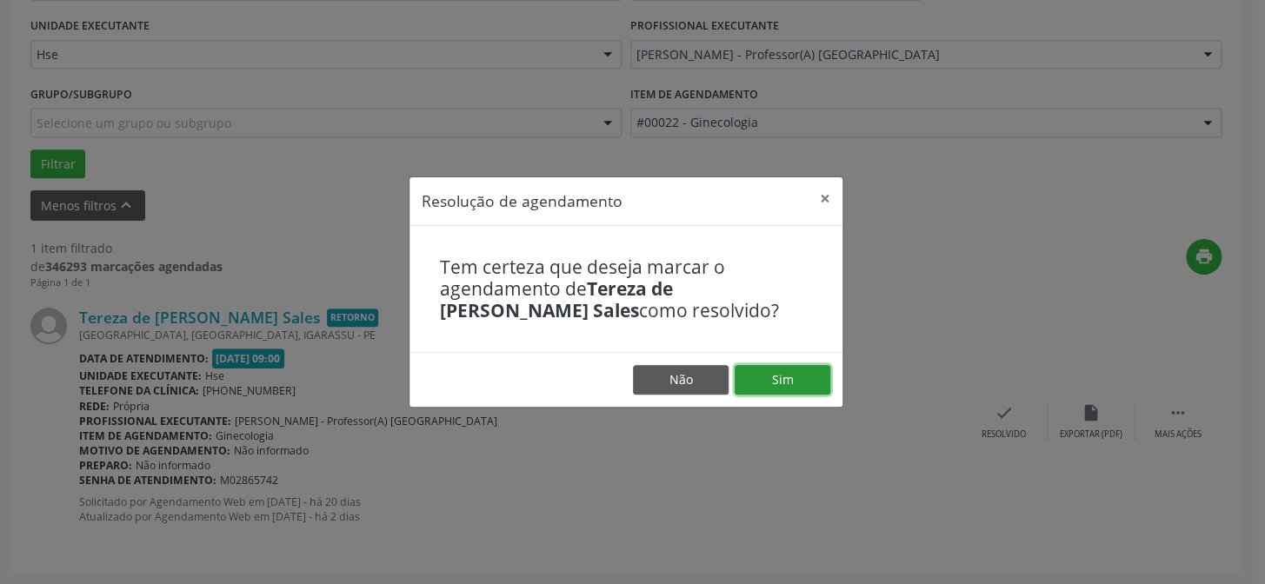
click at [781, 385] on button "Sim" at bounding box center [783, 380] width 96 height 30
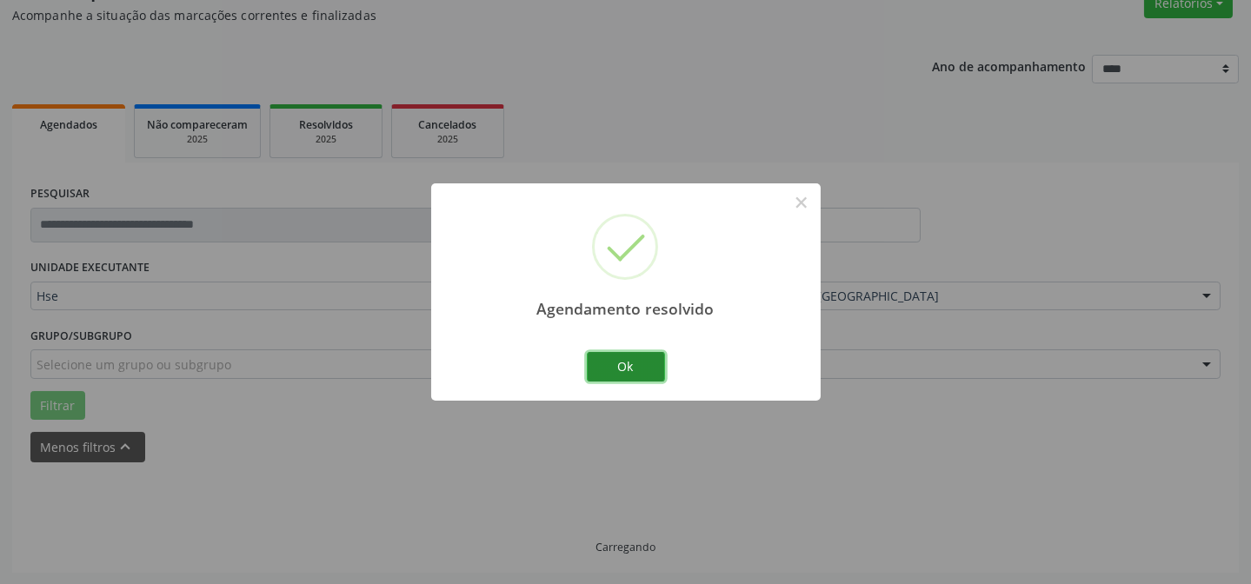
click at [619, 360] on button "Ok" at bounding box center [626, 367] width 78 height 30
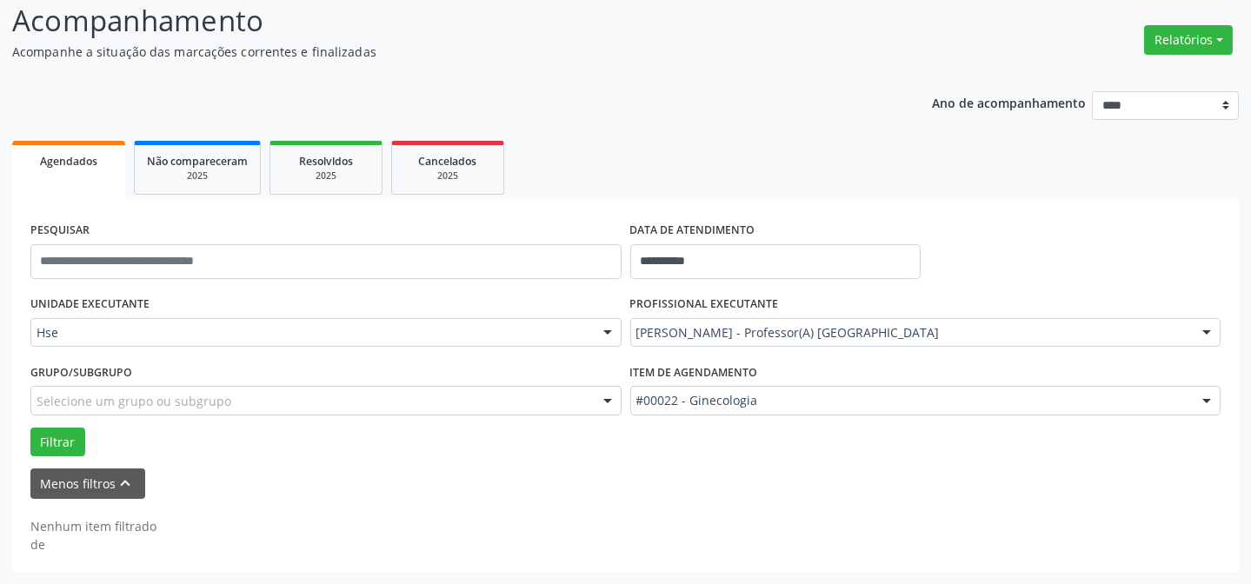
scroll to position [117, 0]
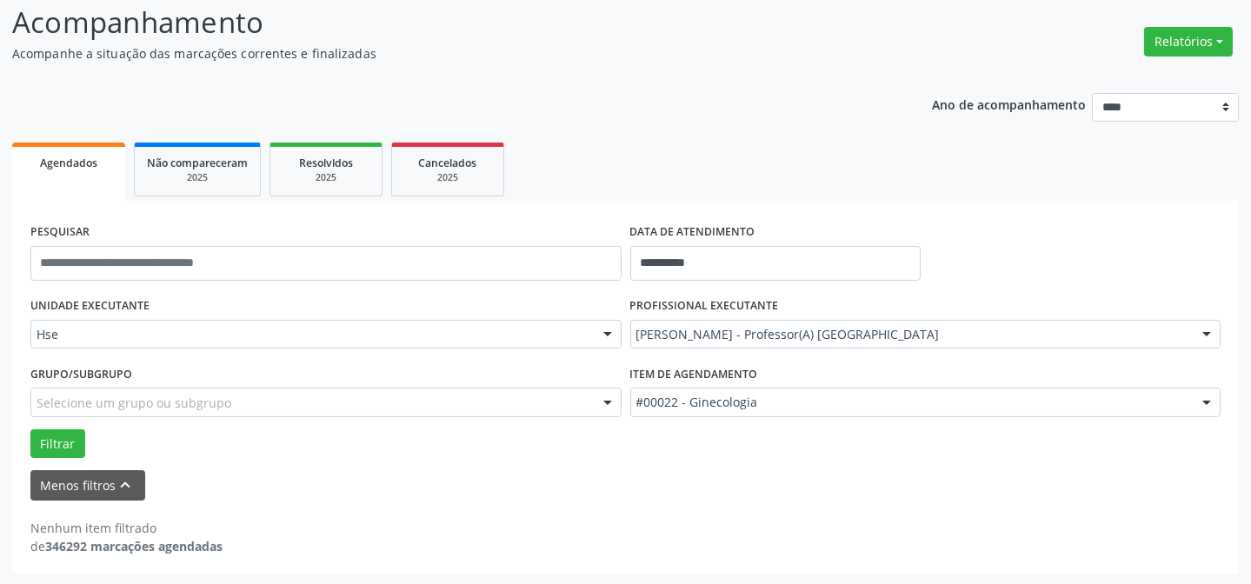
click at [868, 512] on div "**********" at bounding box center [625, 387] width 1227 height 373
